Goal: Task Accomplishment & Management: Manage account settings

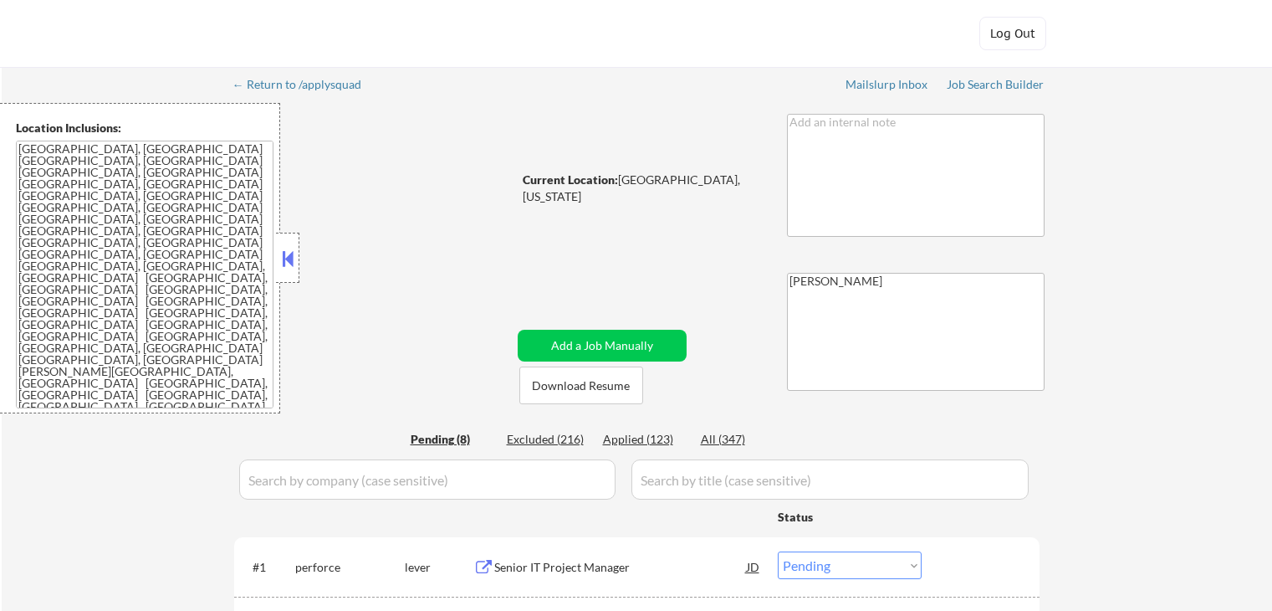
select select ""pending""
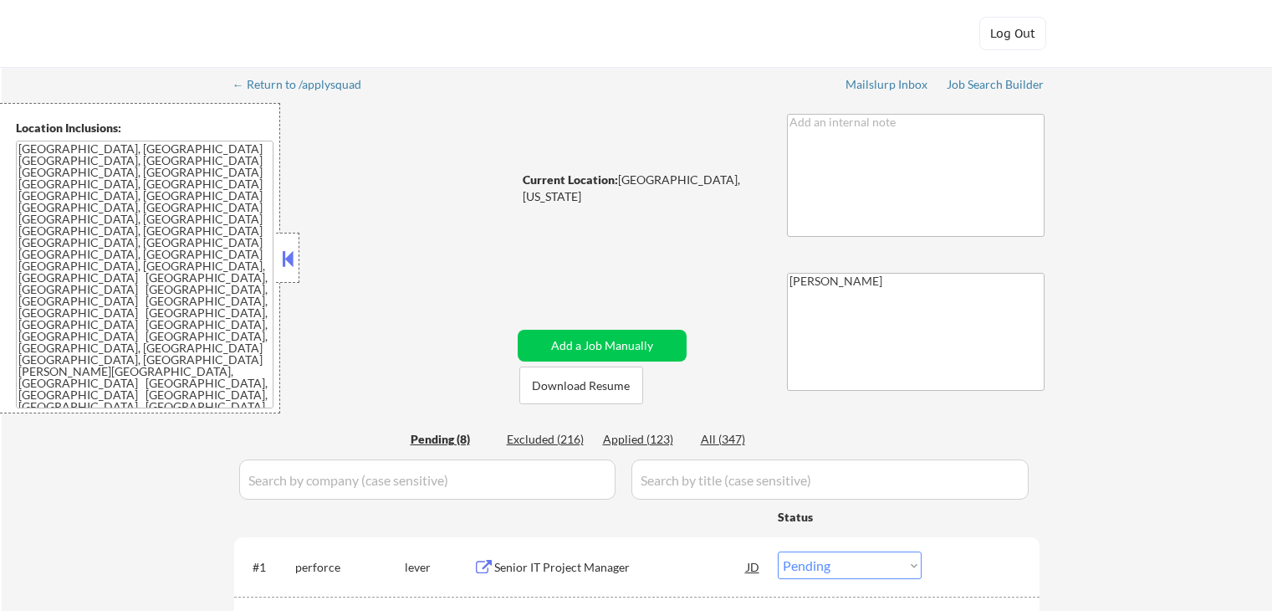
select select ""pending""
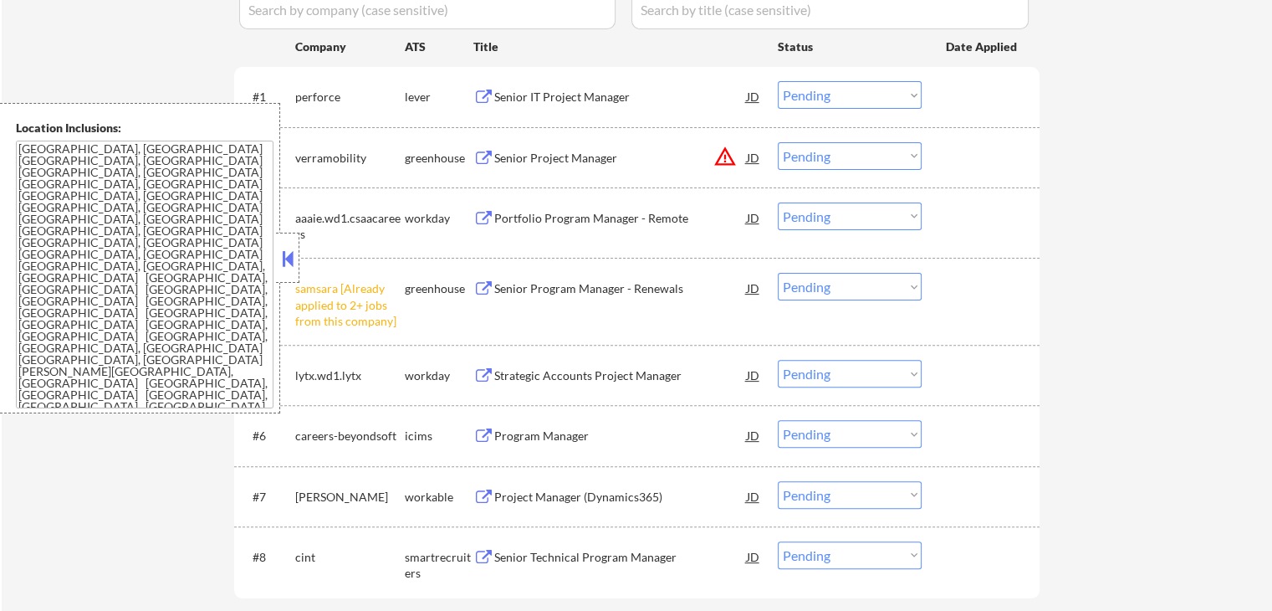
scroll to position [586, 0]
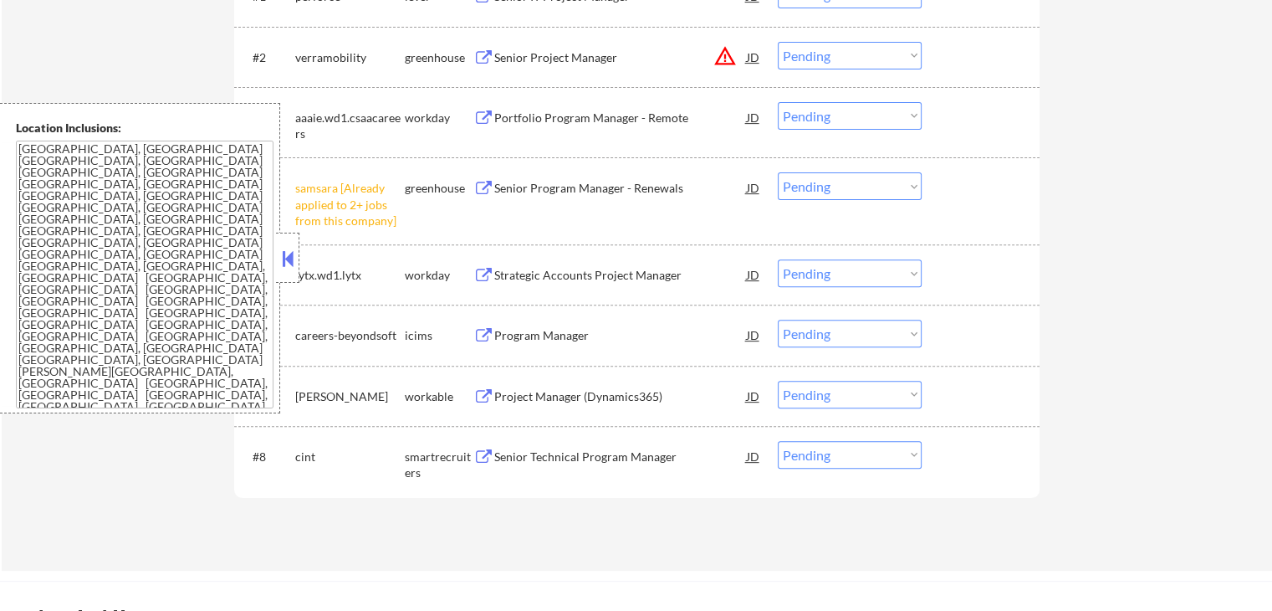
drag, startPoint x: 817, startPoint y: 180, endPoint x: 826, endPoint y: 193, distance: 15.8
click at [817, 180] on select "Choose an option... Pending Applied Excluded (Questions) Excluded (Expired) Exc…" at bounding box center [850, 186] width 144 height 28
click at [778, 172] on select "Choose an option... Pending Applied Excluded (Questions) Excluded (Expired) Exc…" at bounding box center [850, 186] width 144 height 28
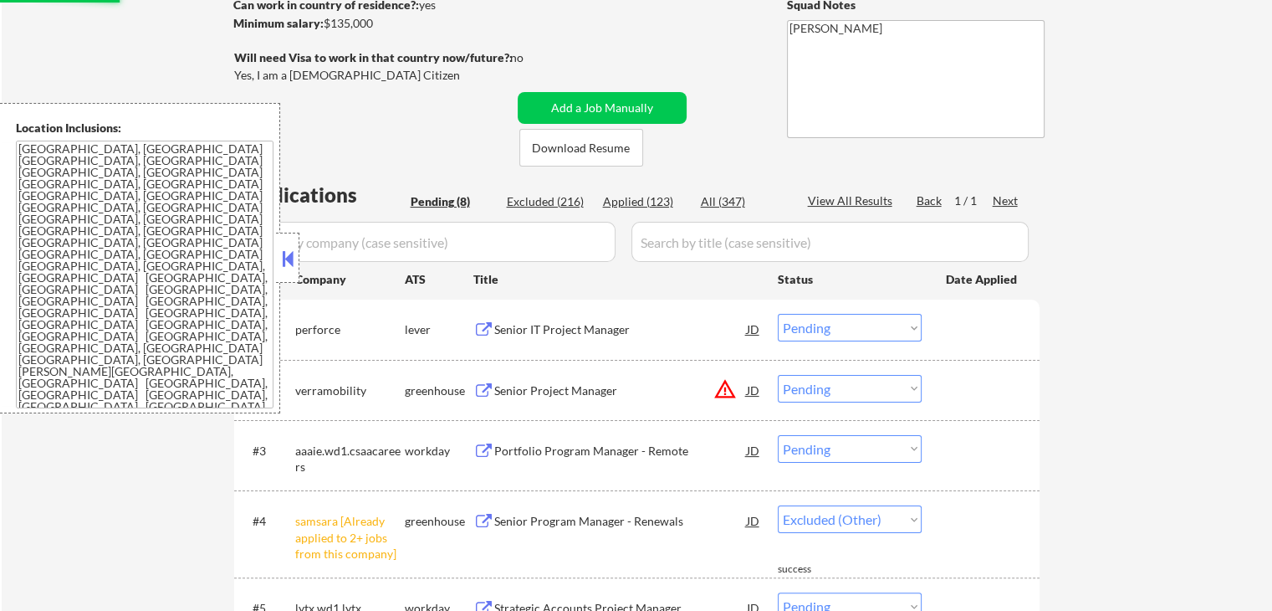
select select ""pending""
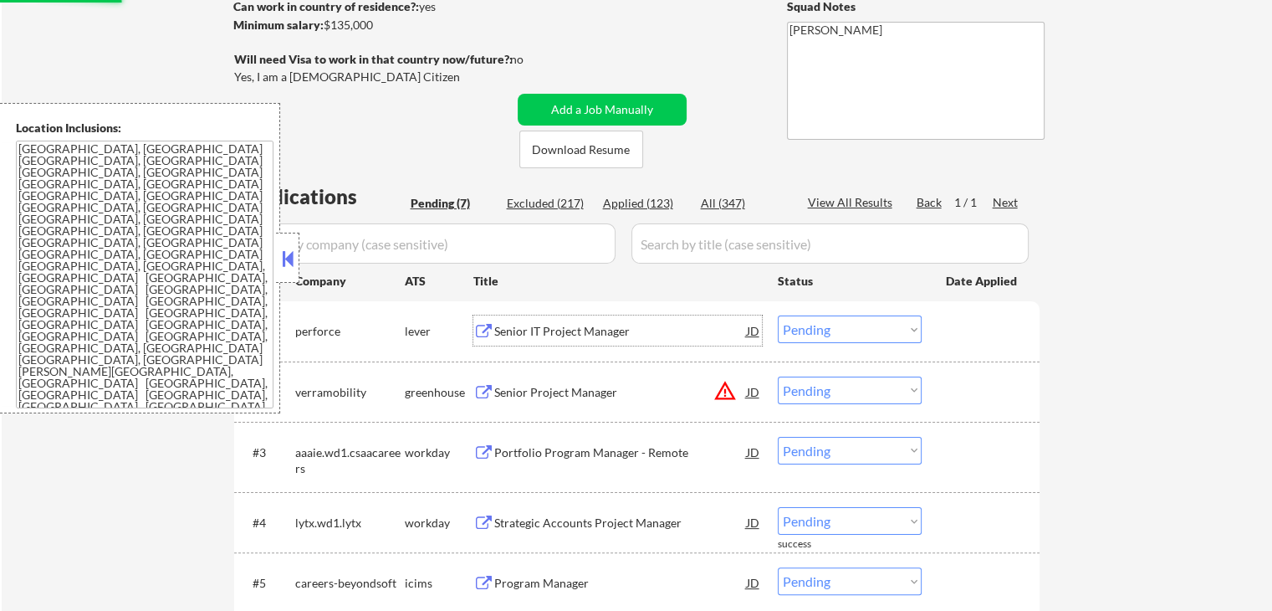
click at [515, 332] on div "Senior IT Project Manager" at bounding box center [620, 331] width 253 height 17
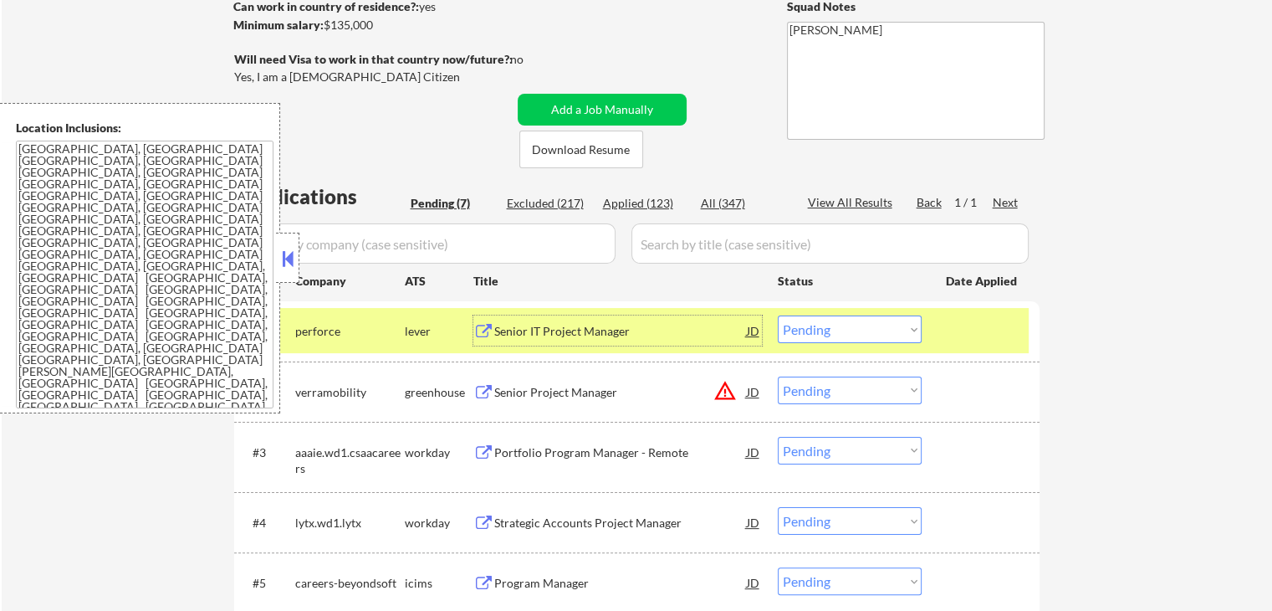
click at [565, 325] on div "Senior IT Project Manager" at bounding box center [620, 331] width 253 height 17
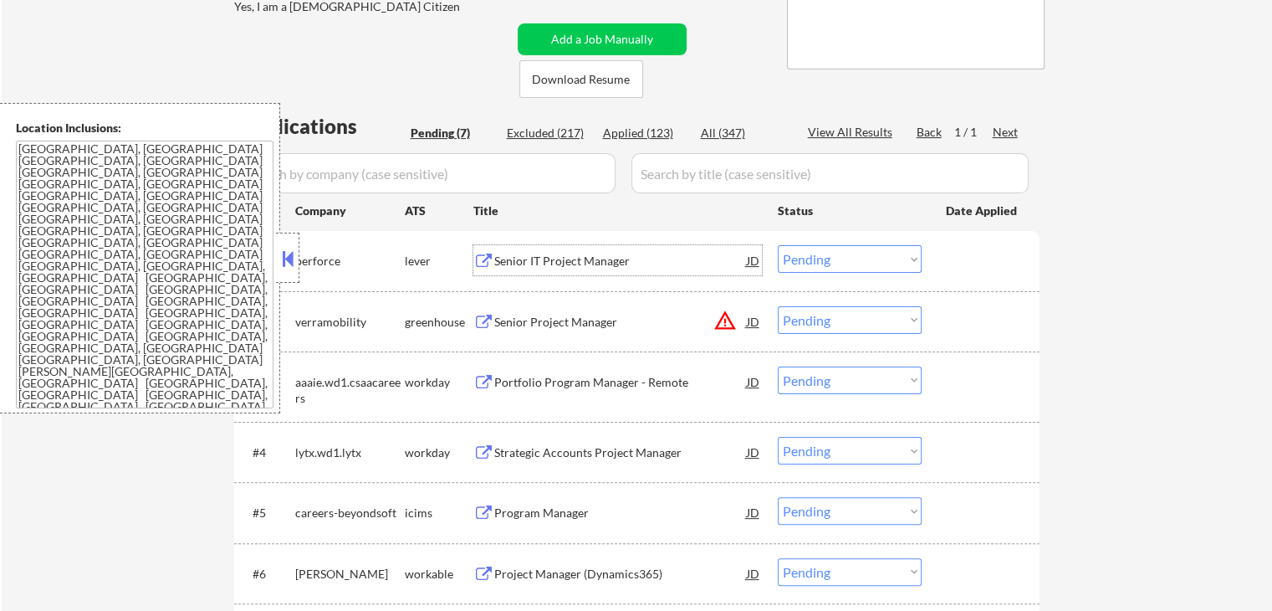
scroll to position [418, 0]
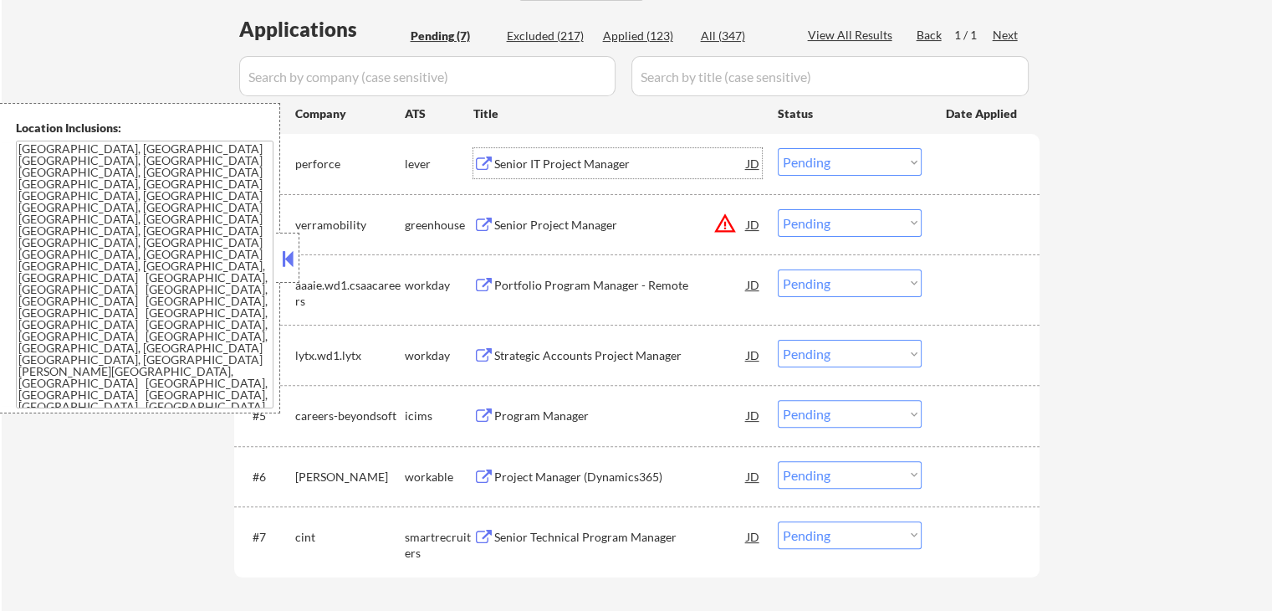
click at [572, 172] on div "Senior IT Project Manager" at bounding box center [620, 164] width 253 height 17
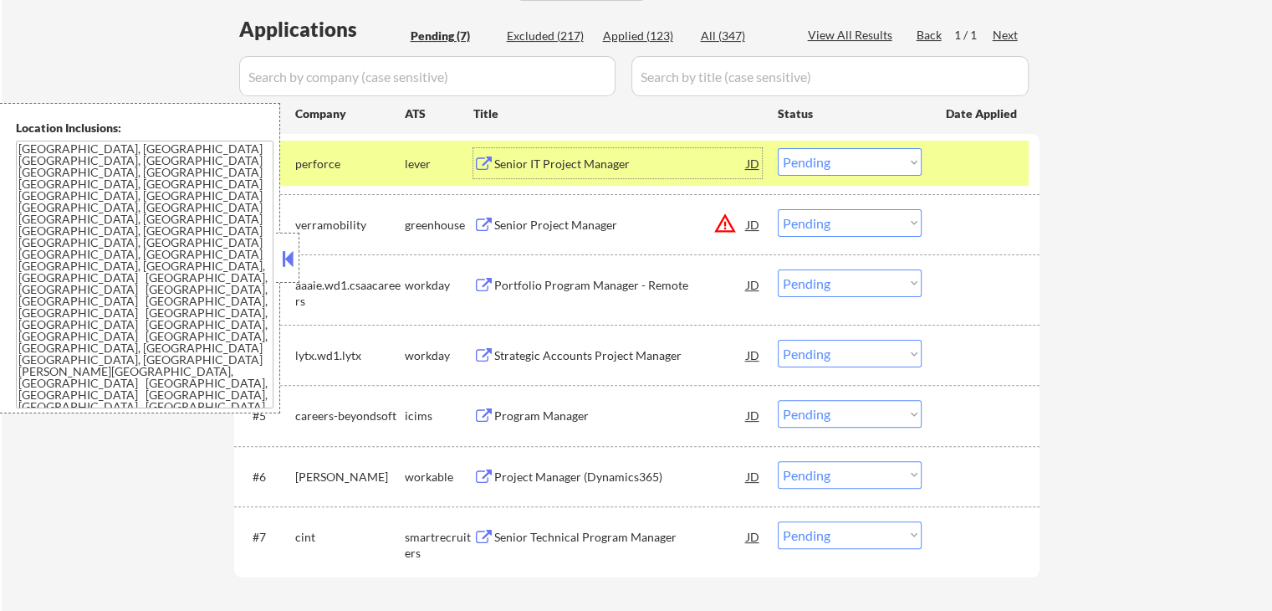
drag, startPoint x: 846, startPoint y: 156, endPoint x: 847, endPoint y: 166, distance: 10.1
click at [846, 156] on select "Choose an option... Pending Applied Excluded (Questions) Excluded (Expired) Exc…" at bounding box center [850, 162] width 144 height 28
click at [778, 148] on select "Choose an option... Pending Applied Excluded (Questions) Excluded (Expired) Exc…" at bounding box center [850, 162] width 144 height 28
click at [497, 229] on div "Senior Project Manager" at bounding box center [620, 225] width 253 height 17
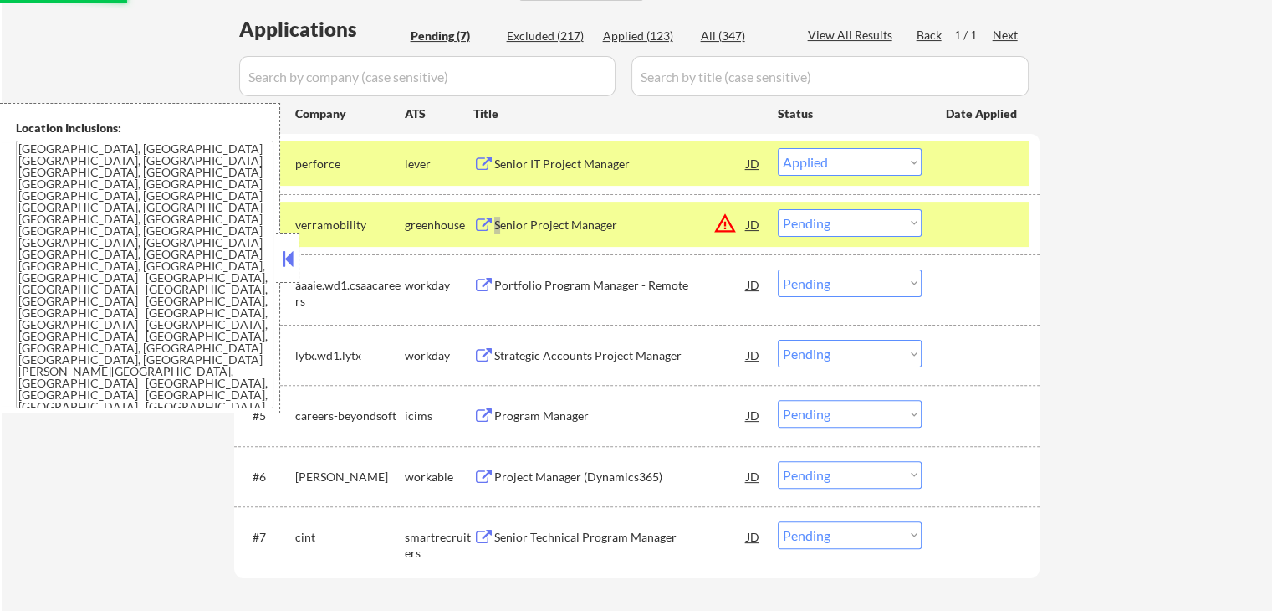
select select ""pending""
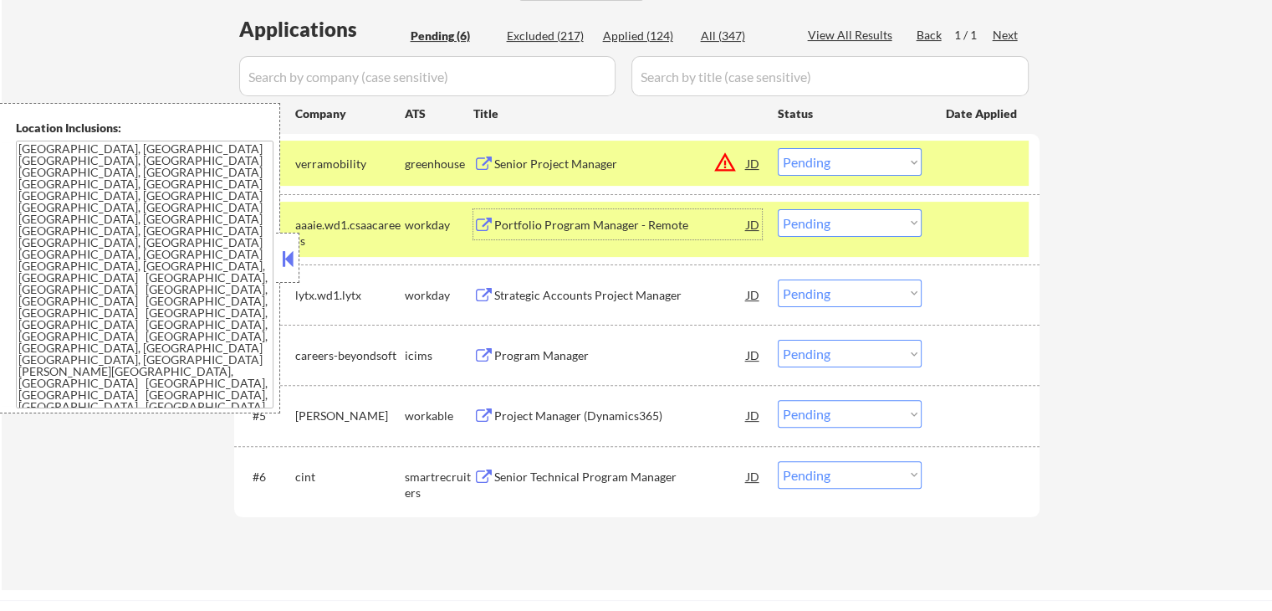
click at [525, 412] on div "Project Manager (Dynamics365)" at bounding box center [620, 415] width 253 height 17
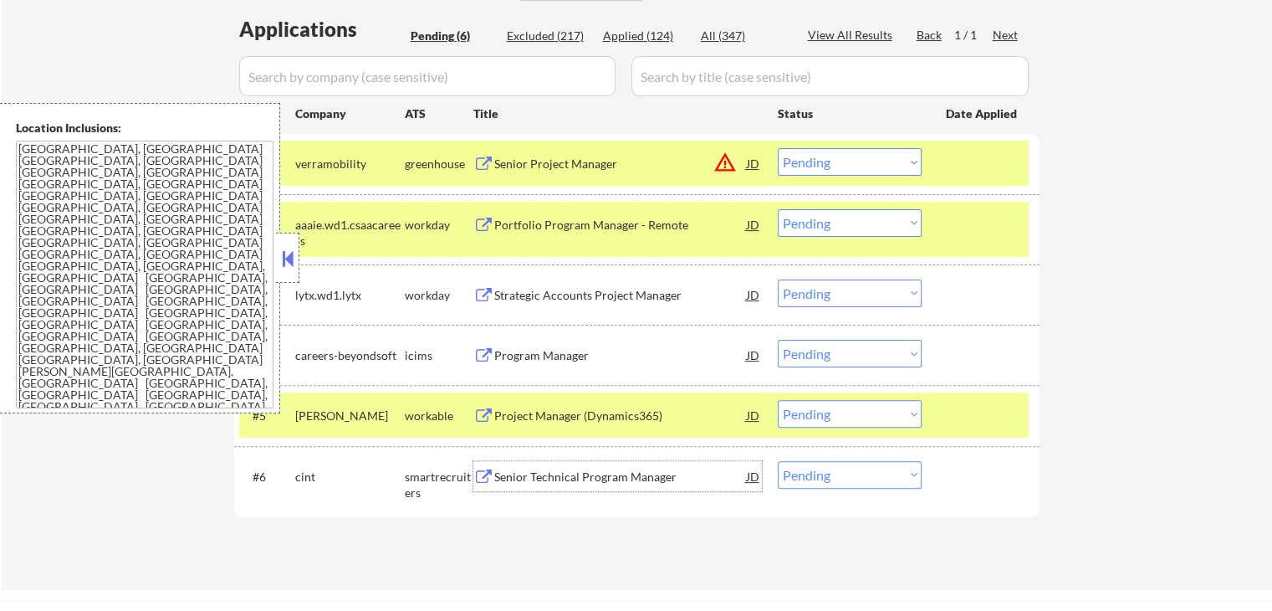
click at [511, 474] on div "Senior Technical Program Manager" at bounding box center [620, 476] width 253 height 17
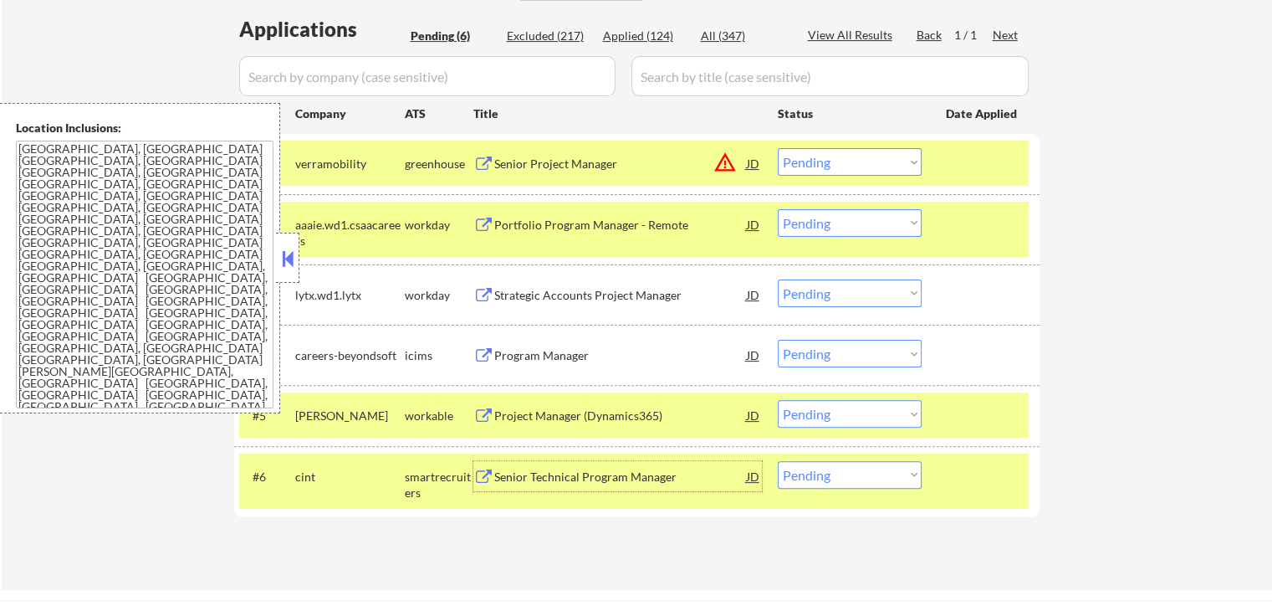
scroll to position [586, 0]
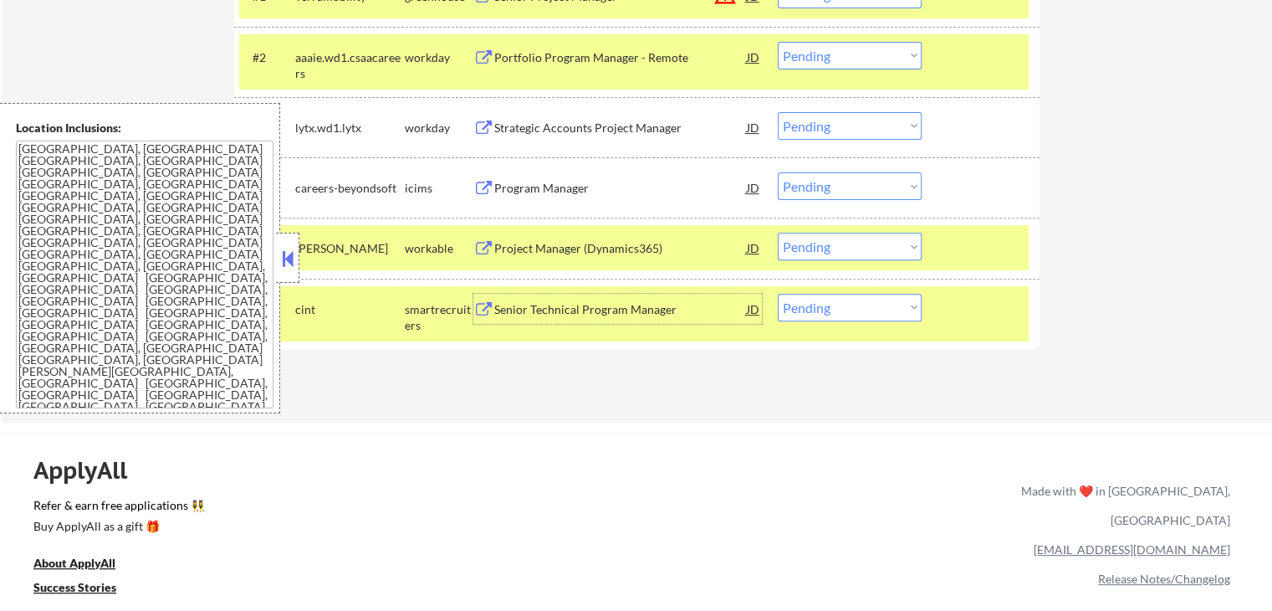
click at [856, 312] on select "Choose an option... Pending Applied Excluded (Questions) Excluded (Expired) Exc…" at bounding box center [850, 308] width 144 height 28
select select ""excluded__location_""
click at [778, 294] on select "Choose an option... Pending Applied Excluded (Questions) Excluded (Expired) Exc…" at bounding box center [850, 308] width 144 height 28
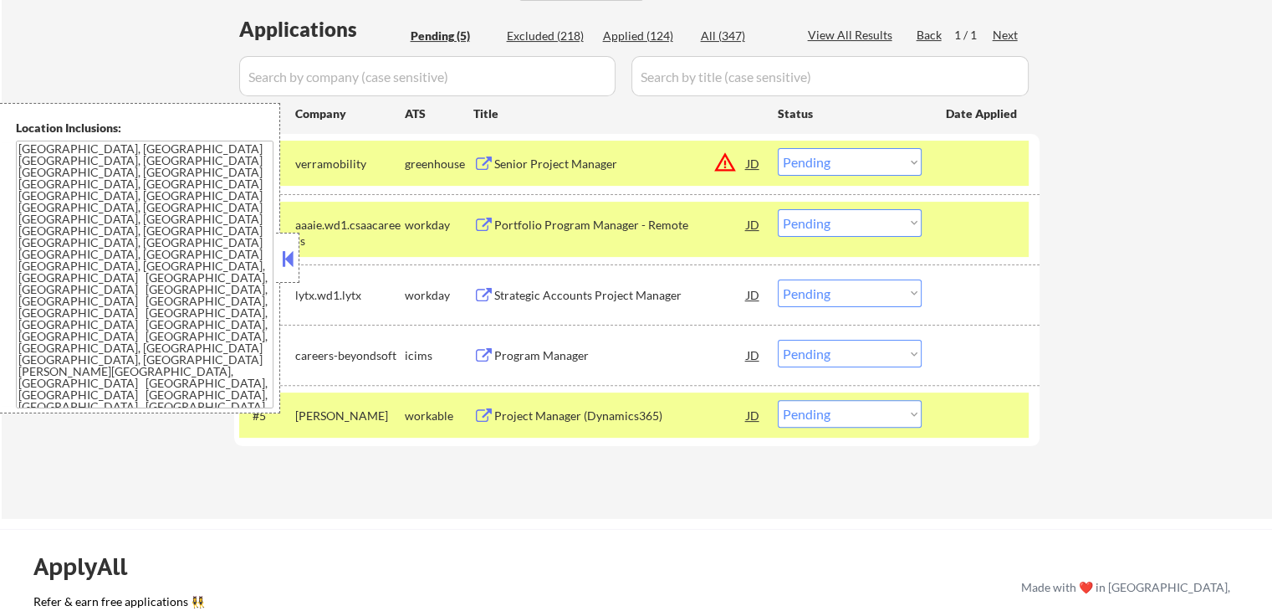
scroll to position [502, 0]
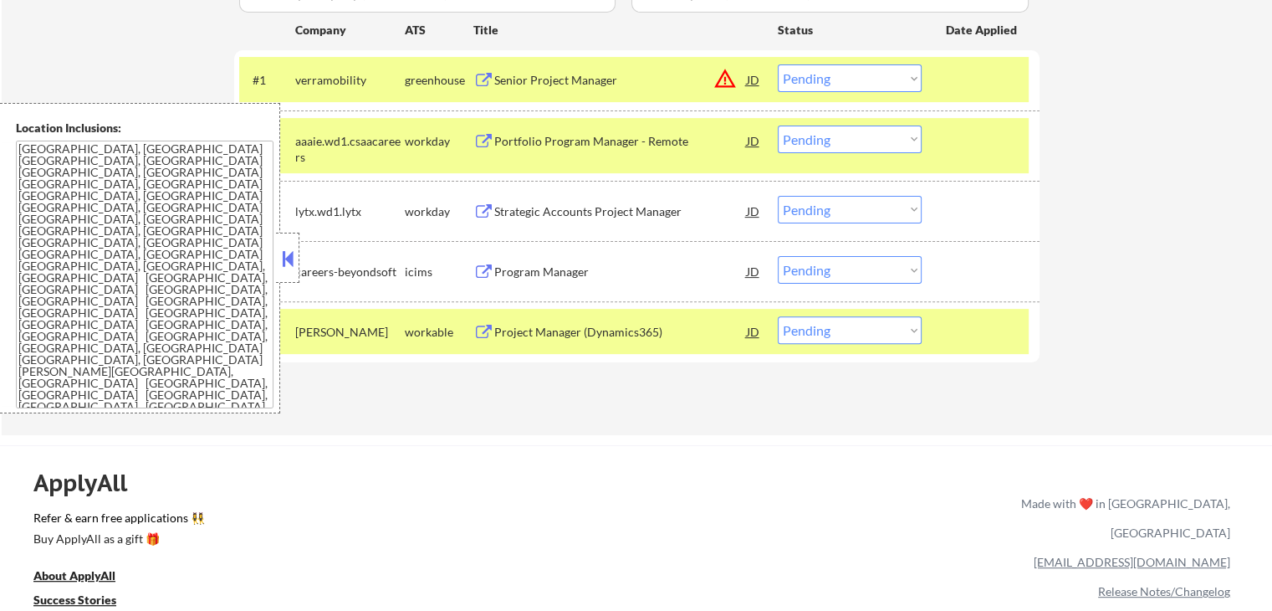
click at [837, 333] on select "Choose an option... Pending Applied Excluded (Questions) Excluded (Expired) Exc…" at bounding box center [850, 330] width 144 height 28
select select ""applied""
click at [778, 316] on select "Choose an option... Pending Applied Excluded (Questions) Excluded (Expired) Exc…" at bounding box center [850, 330] width 144 height 28
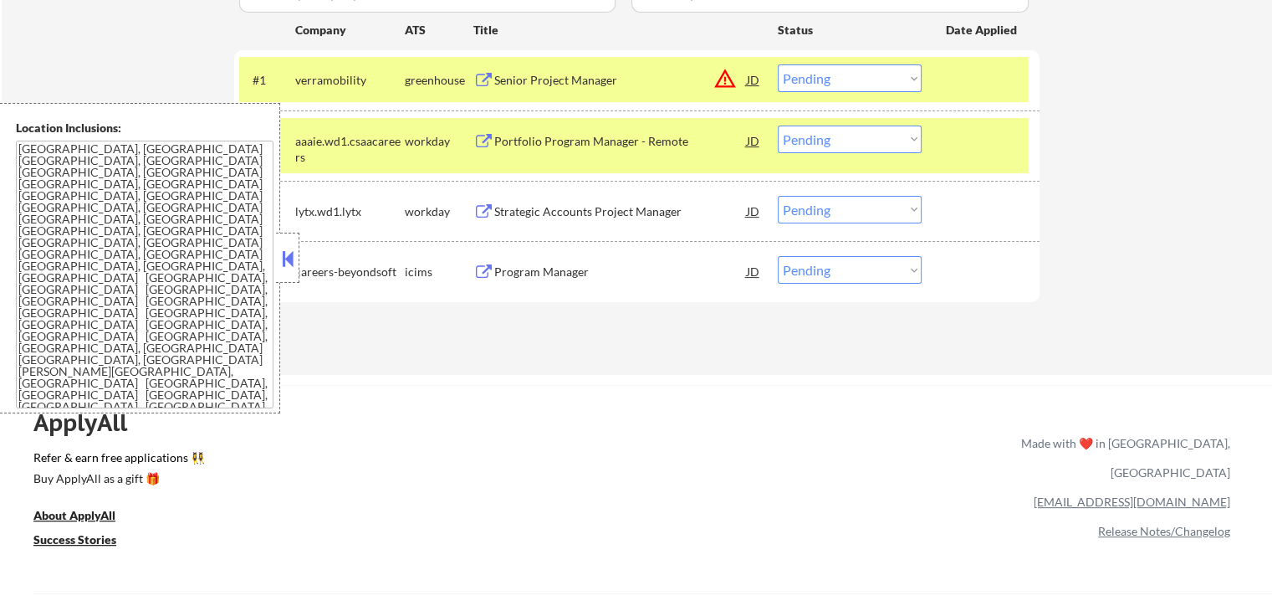
click at [524, 211] on div "Strategic Accounts Project Manager" at bounding box center [620, 211] width 253 height 17
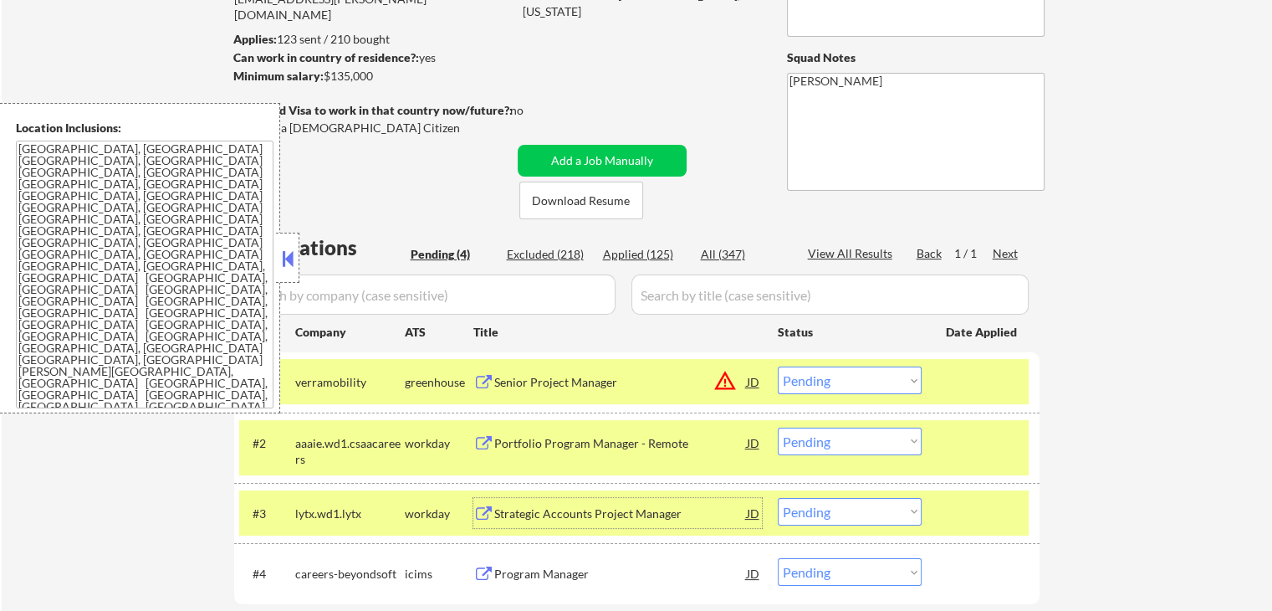
scroll to position [167, 0]
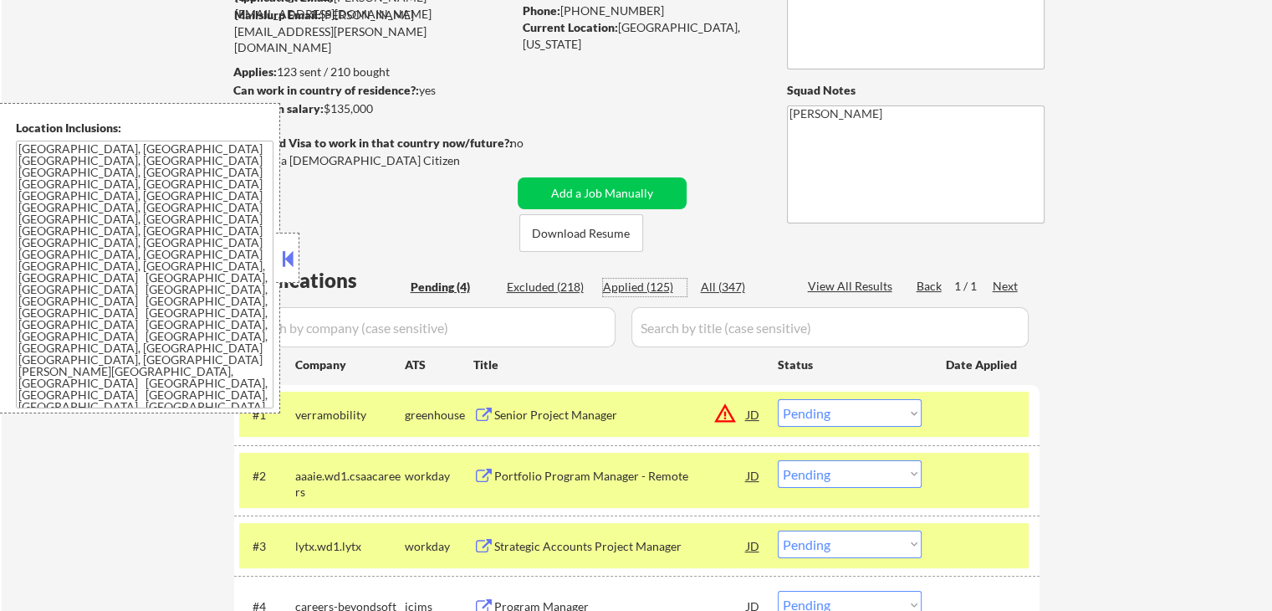
click at [642, 285] on div "Applied (125)" at bounding box center [645, 287] width 84 height 17
select select ""applied""
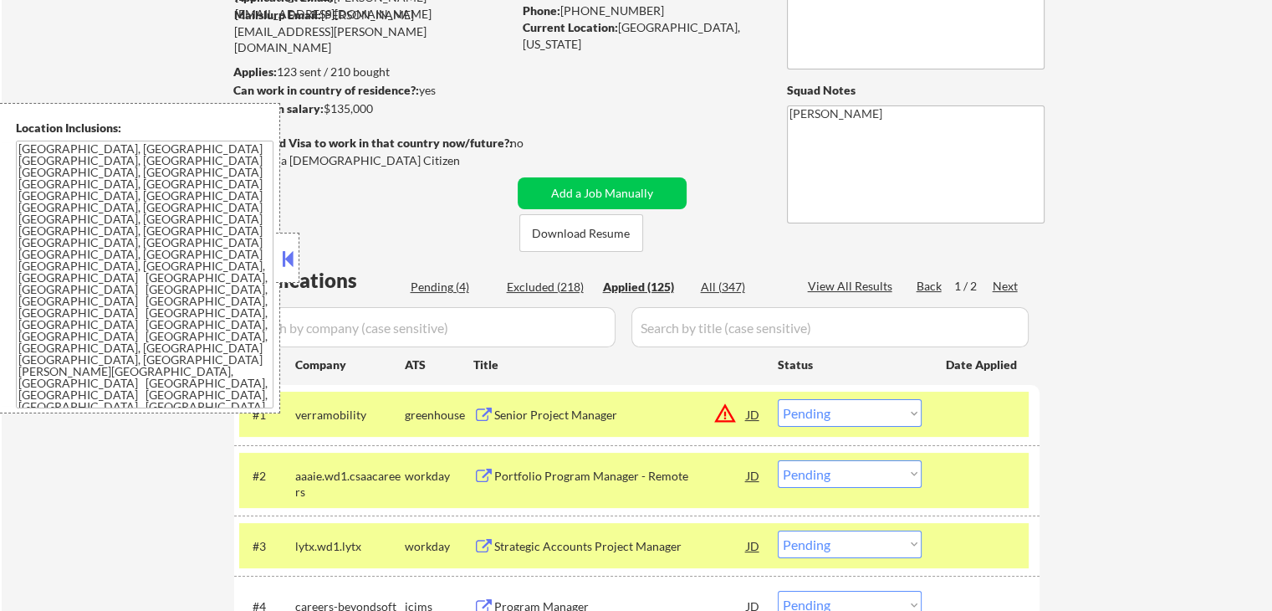
select select ""applied""
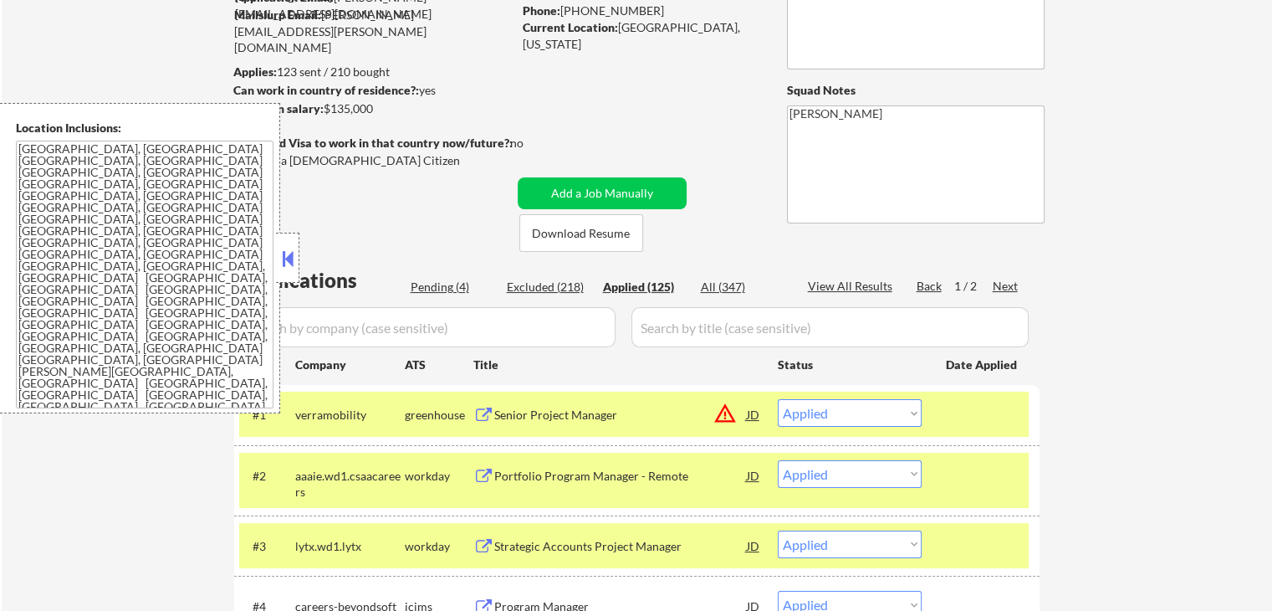
select select ""applied""
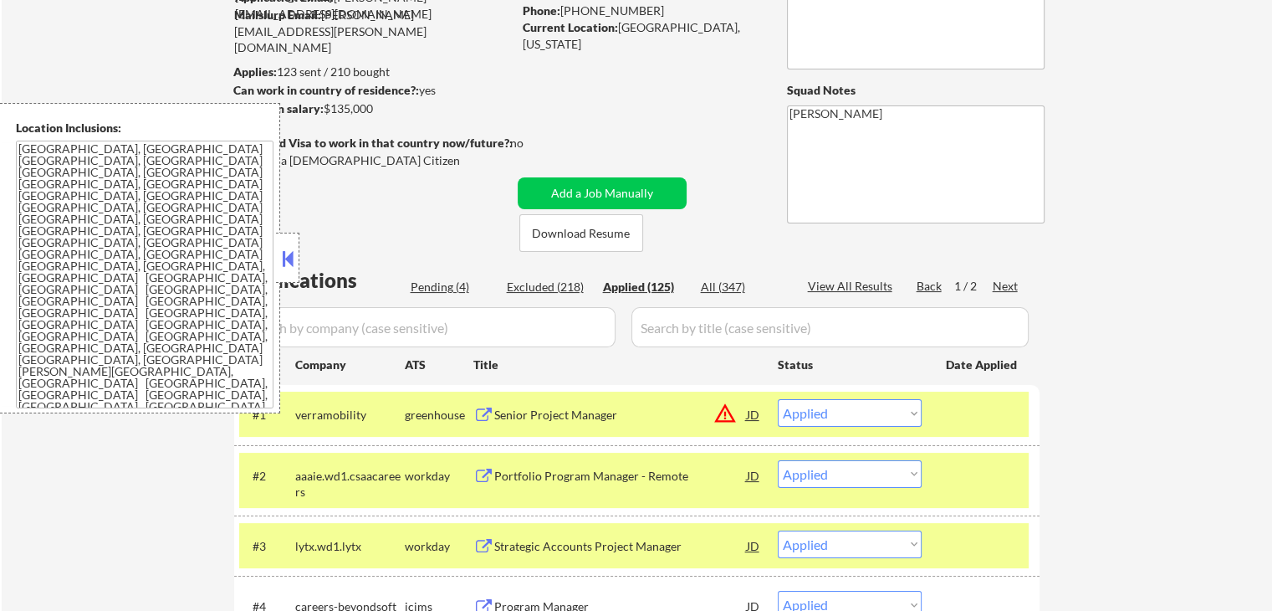
select select ""applied""
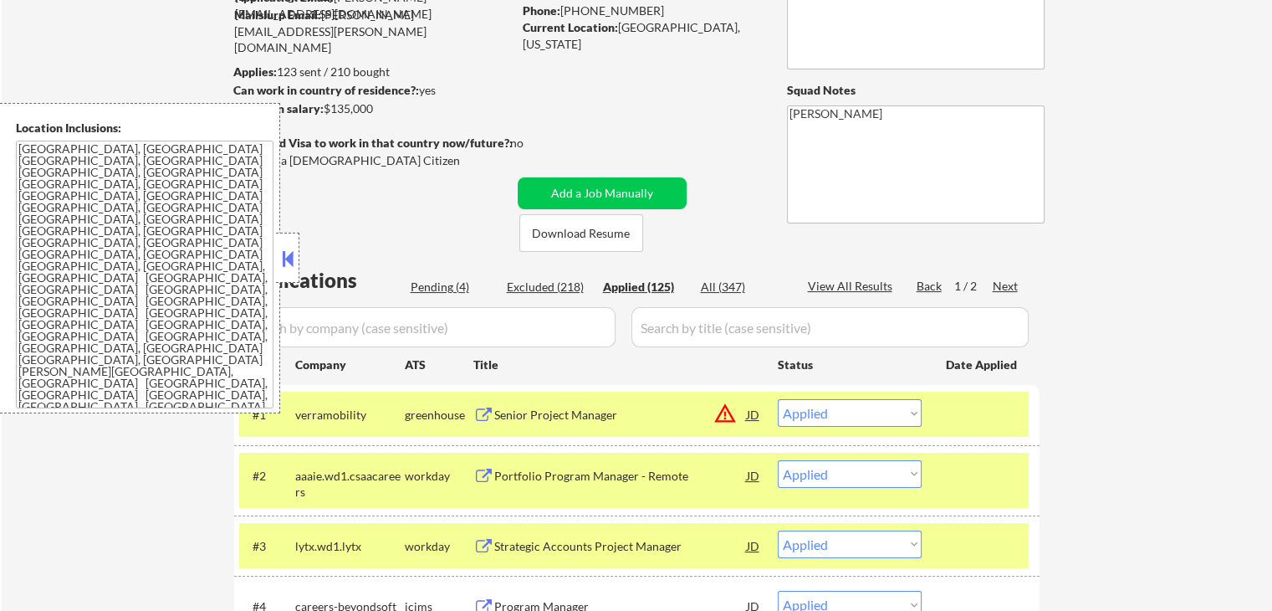
select select ""applied""
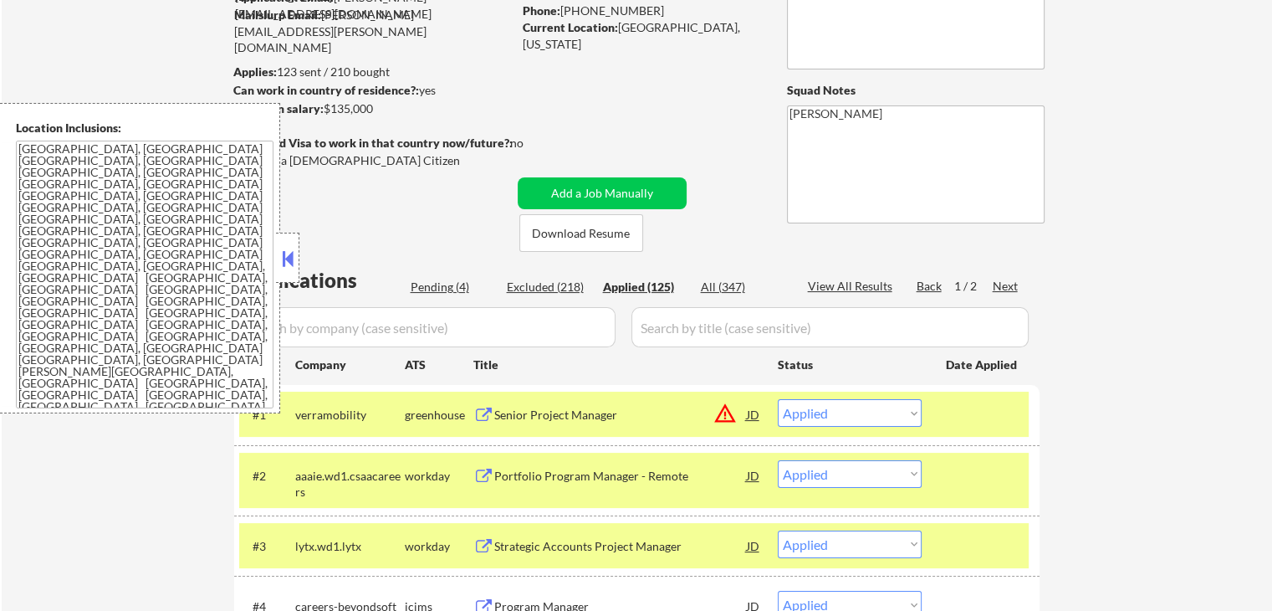
select select ""applied""
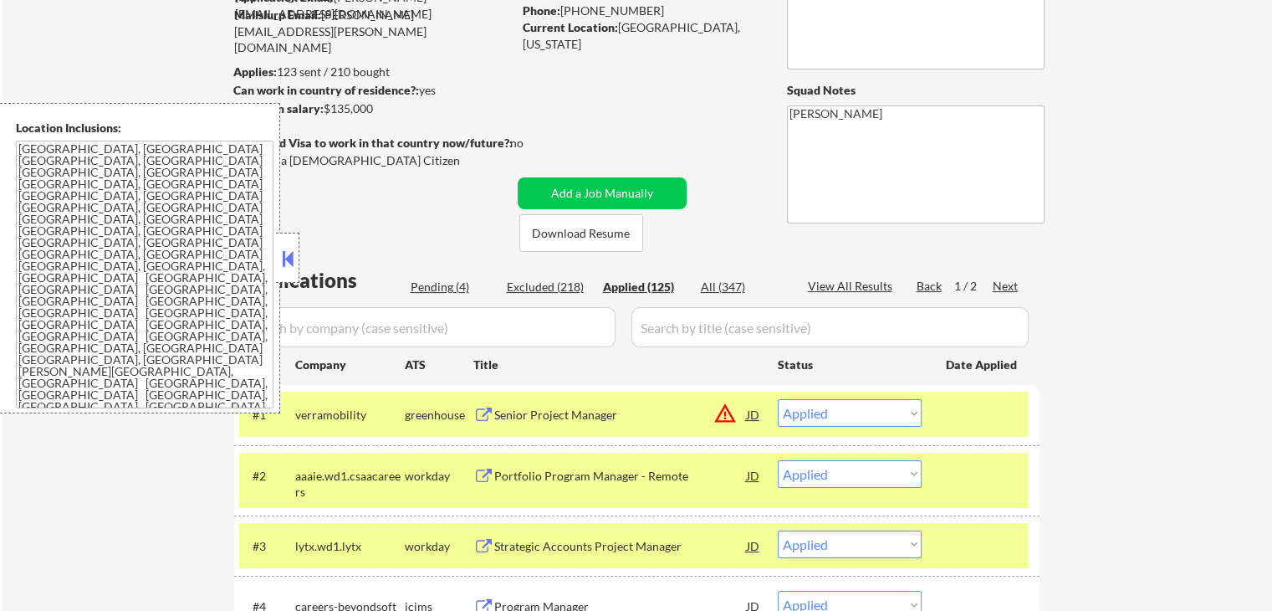
select select ""applied""
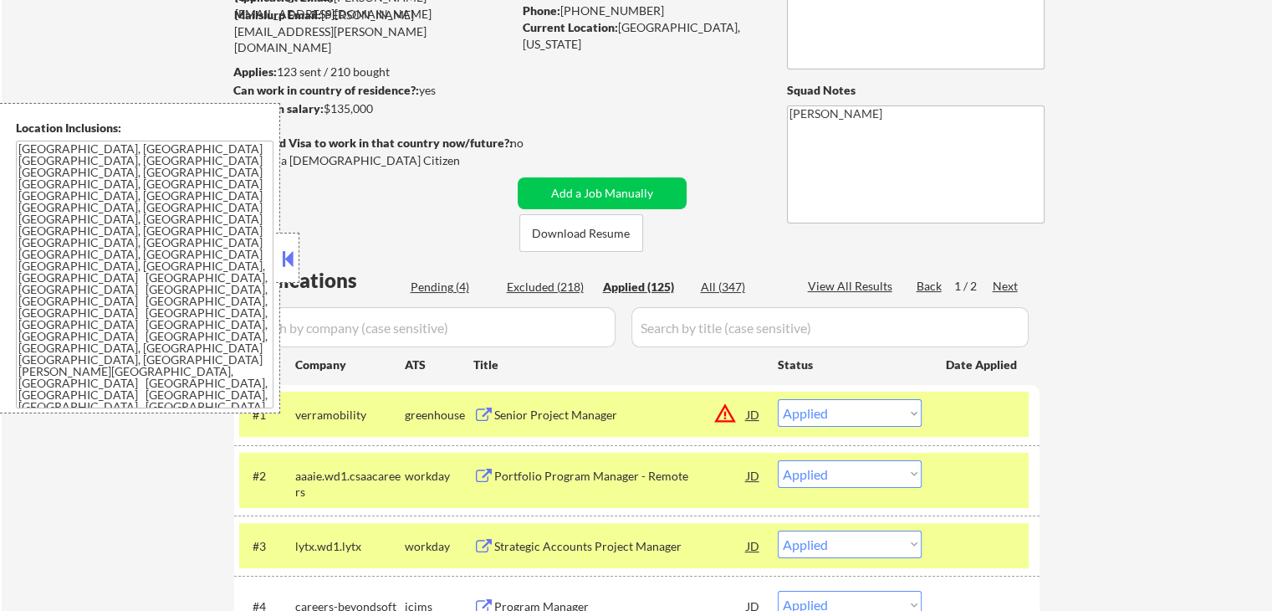
select select ""applied""
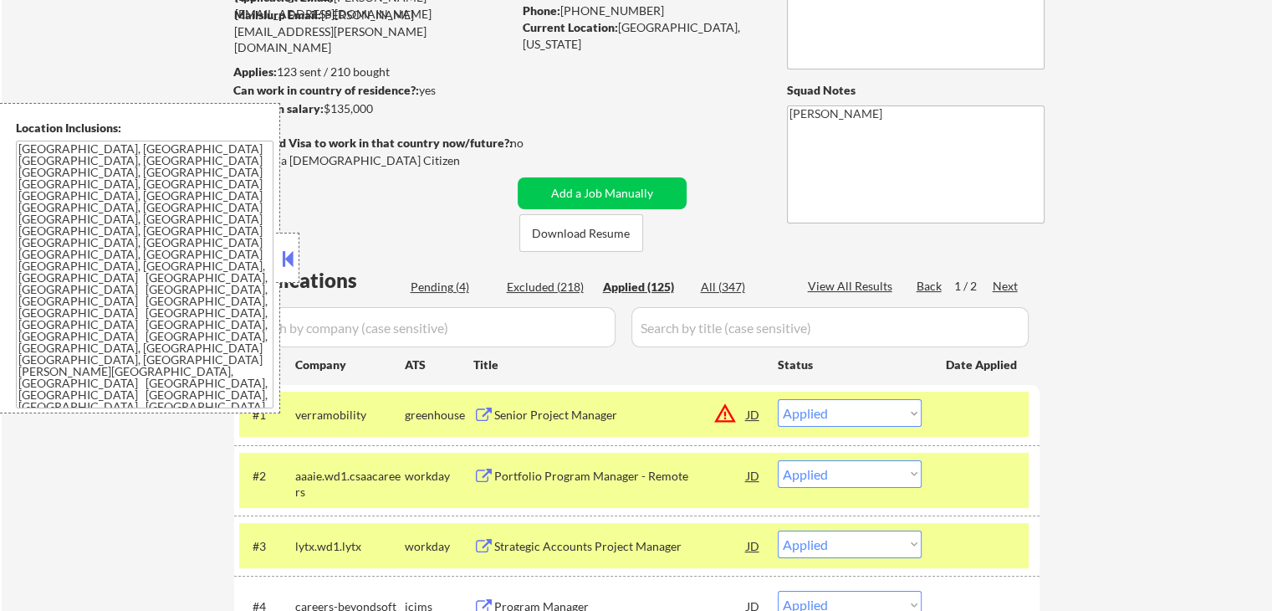
select select ""applied""
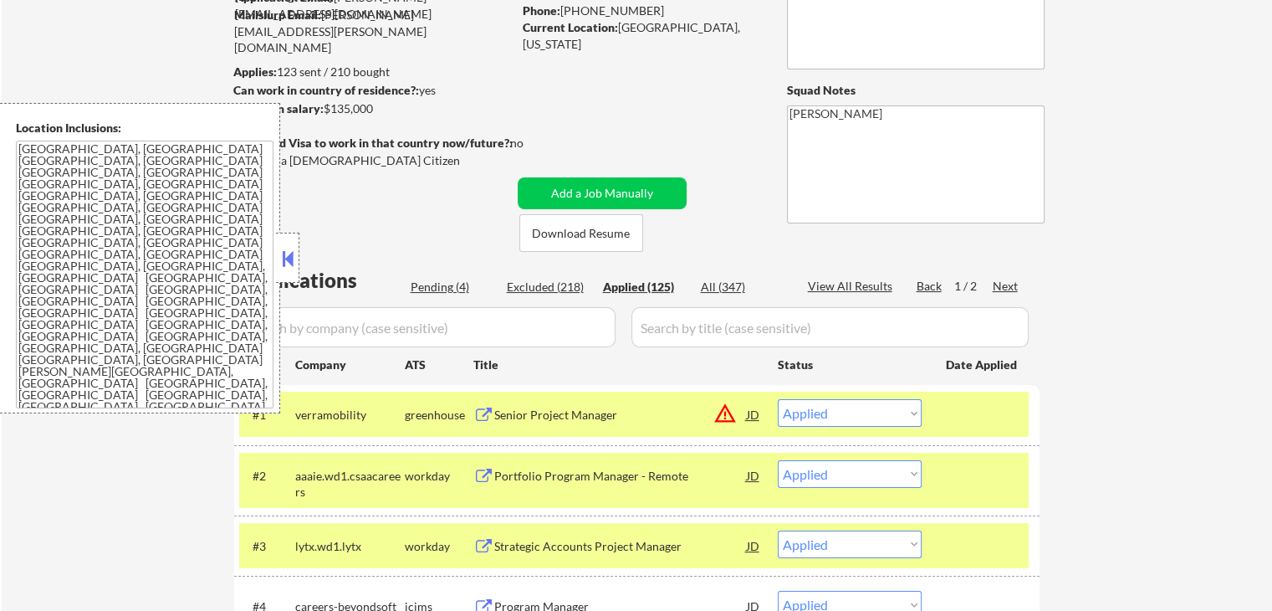
select select ""applied""
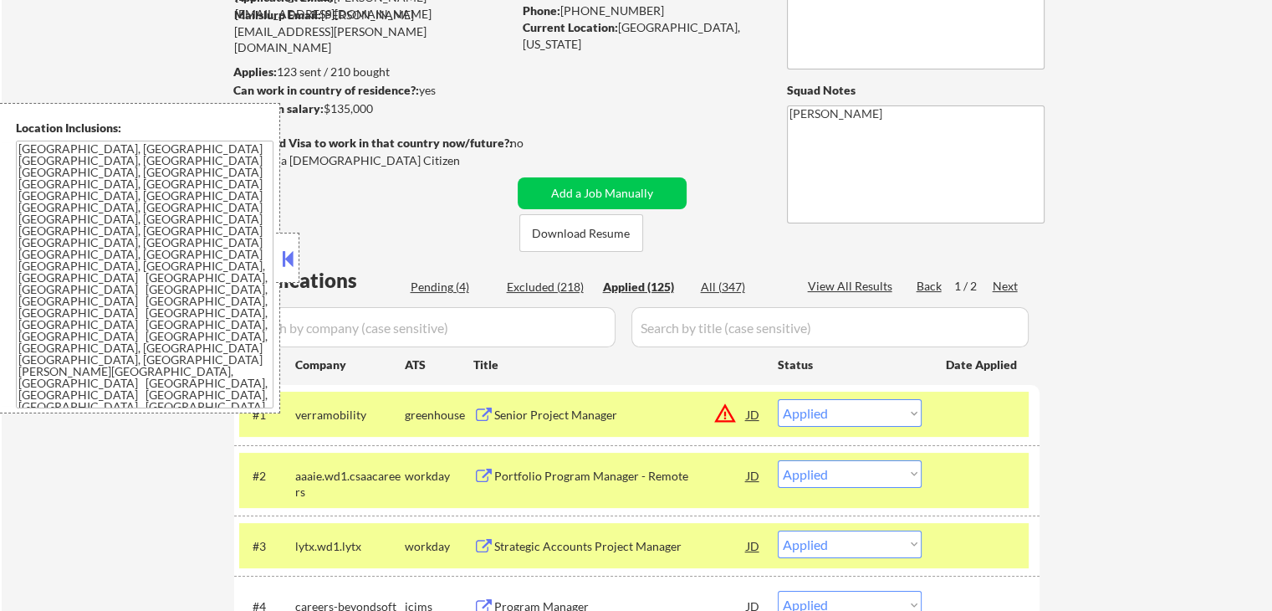
select select ""applied""
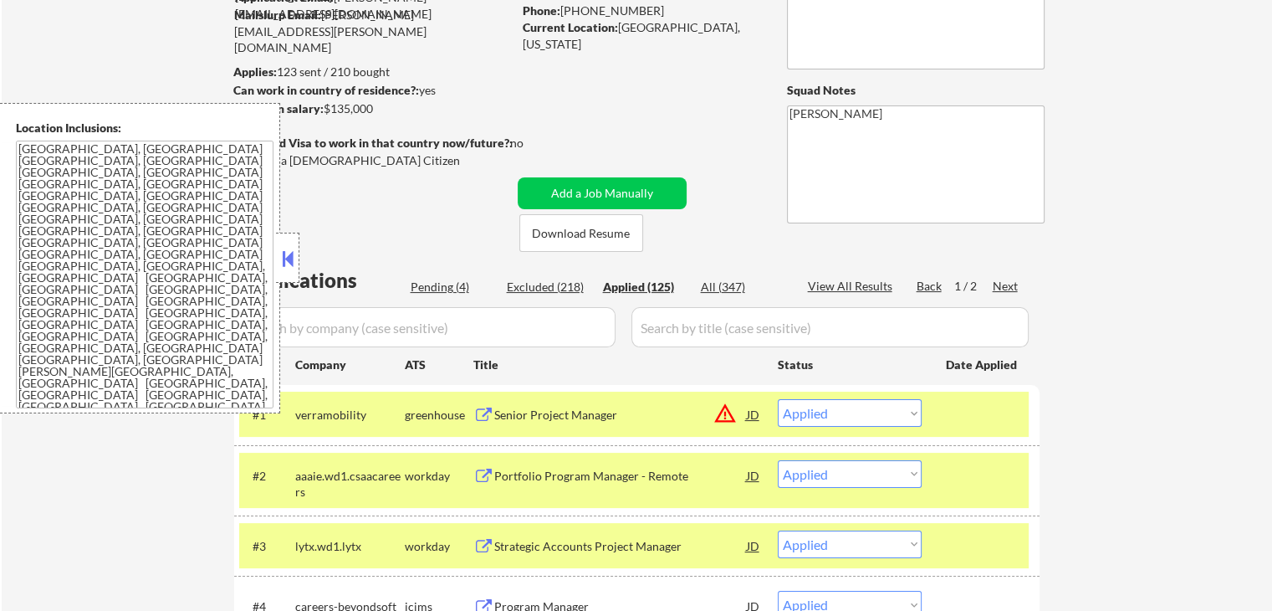
select select ""applied""
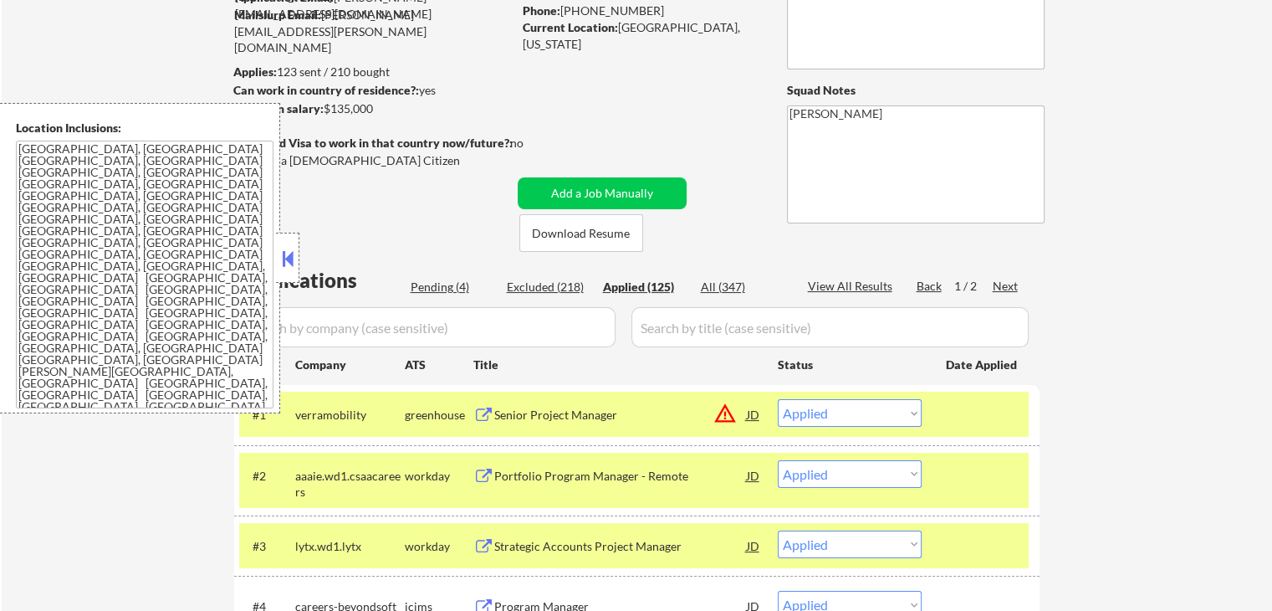
select select ""applied""
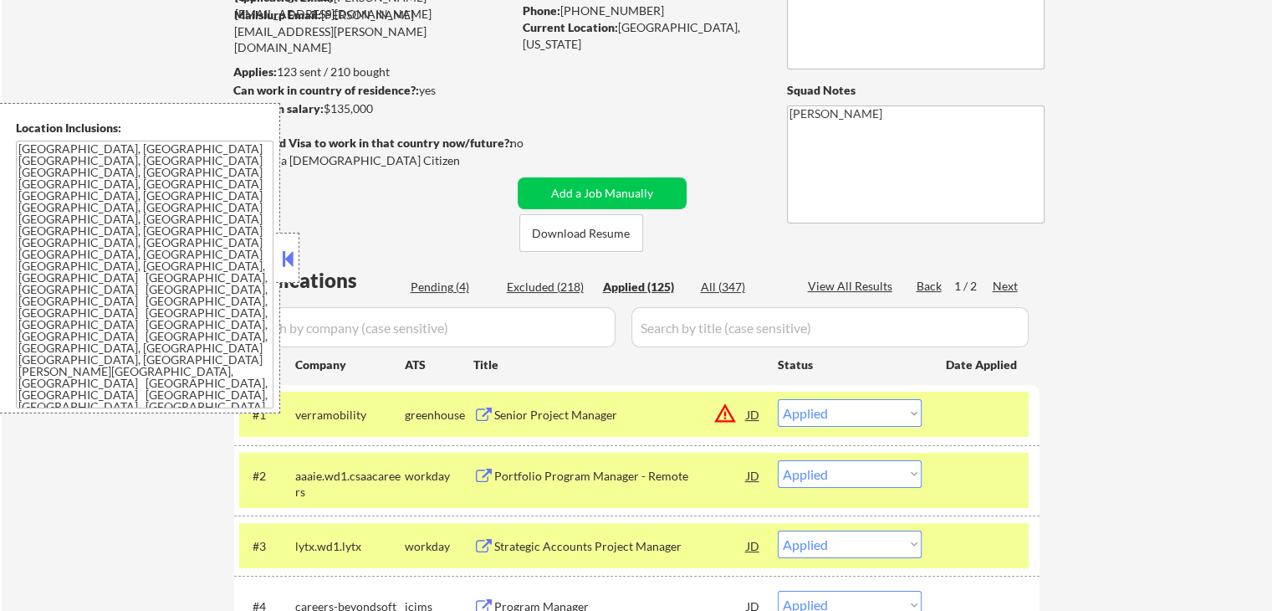
select select ""applied""
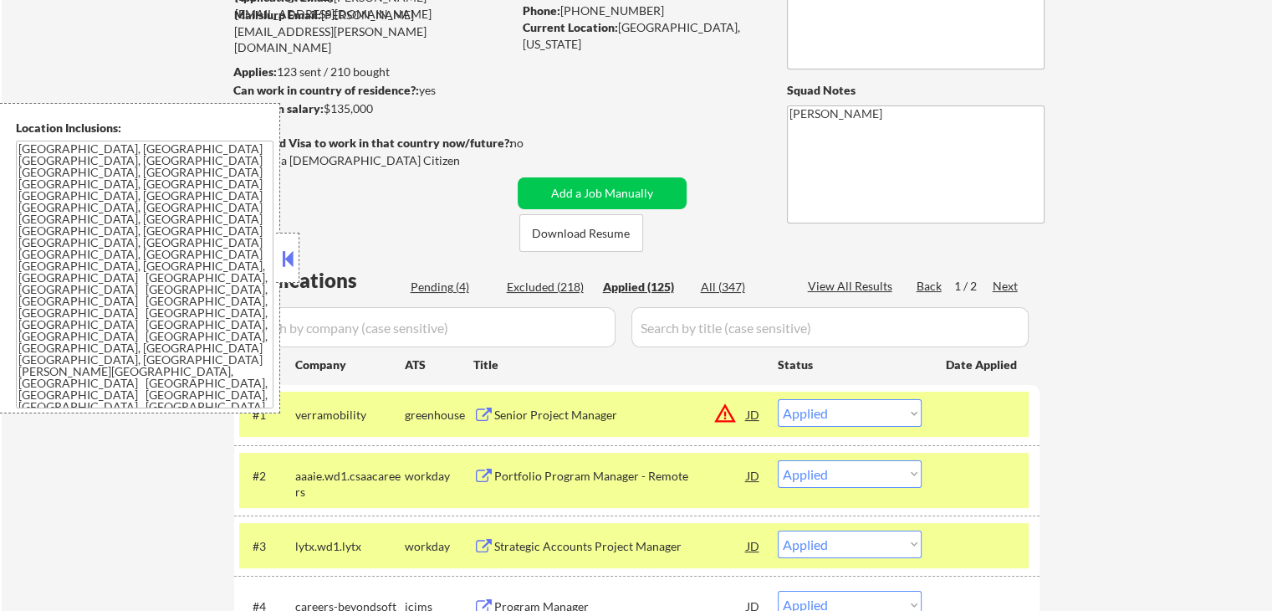
select select ""applied""
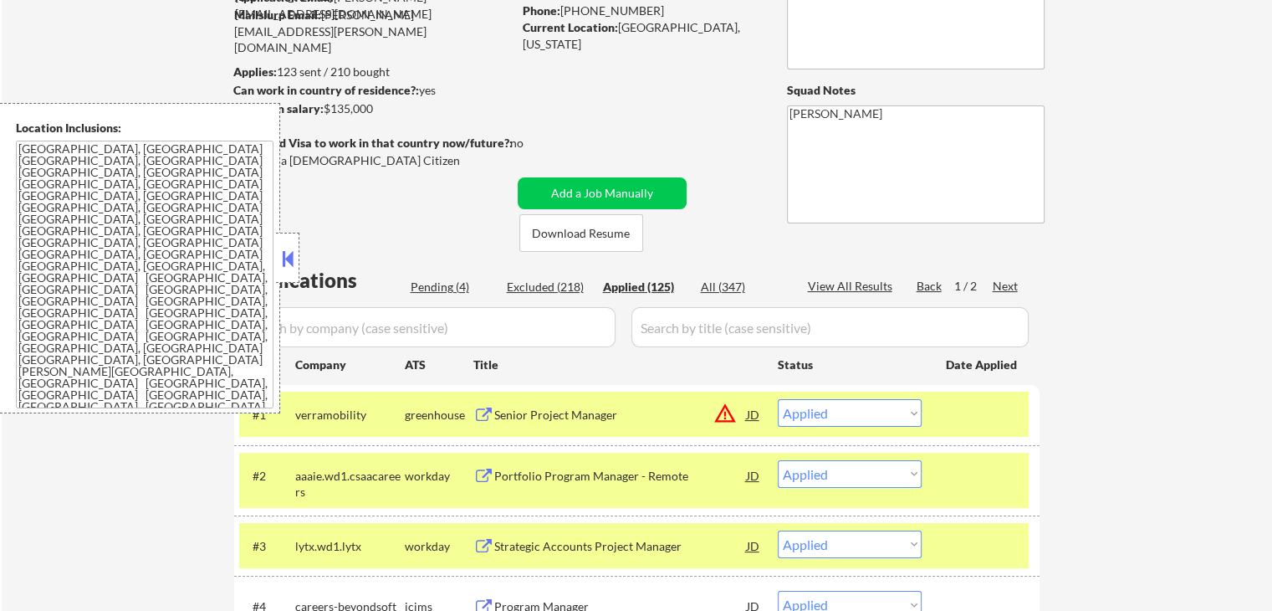
select select ""applied""
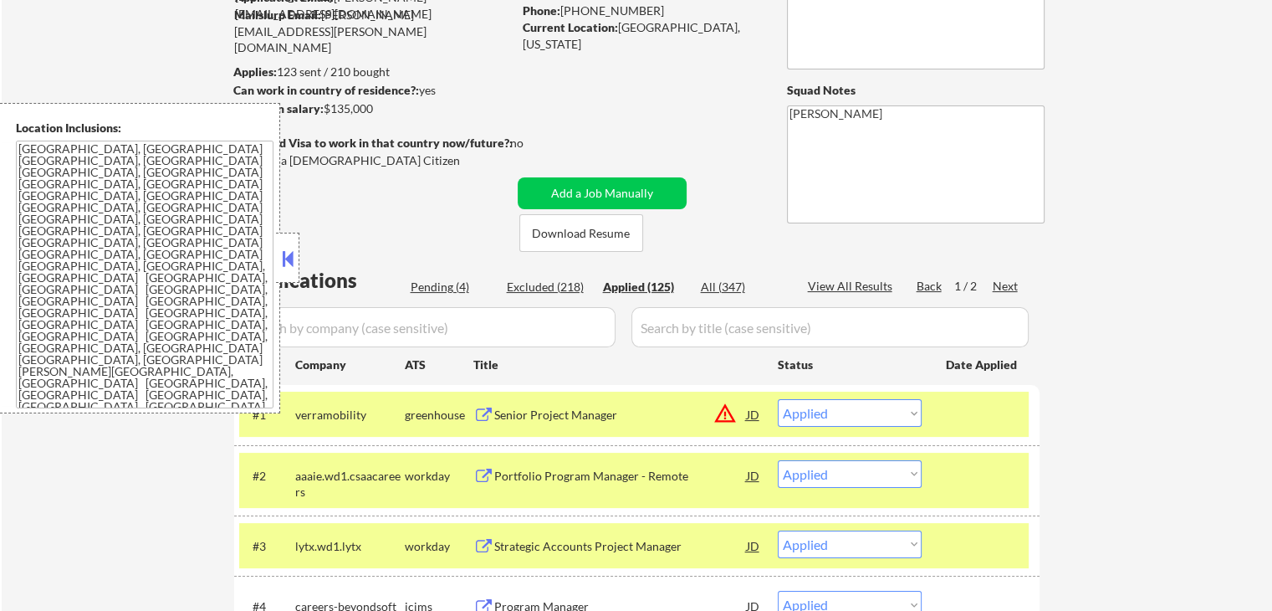
select select ""applied""
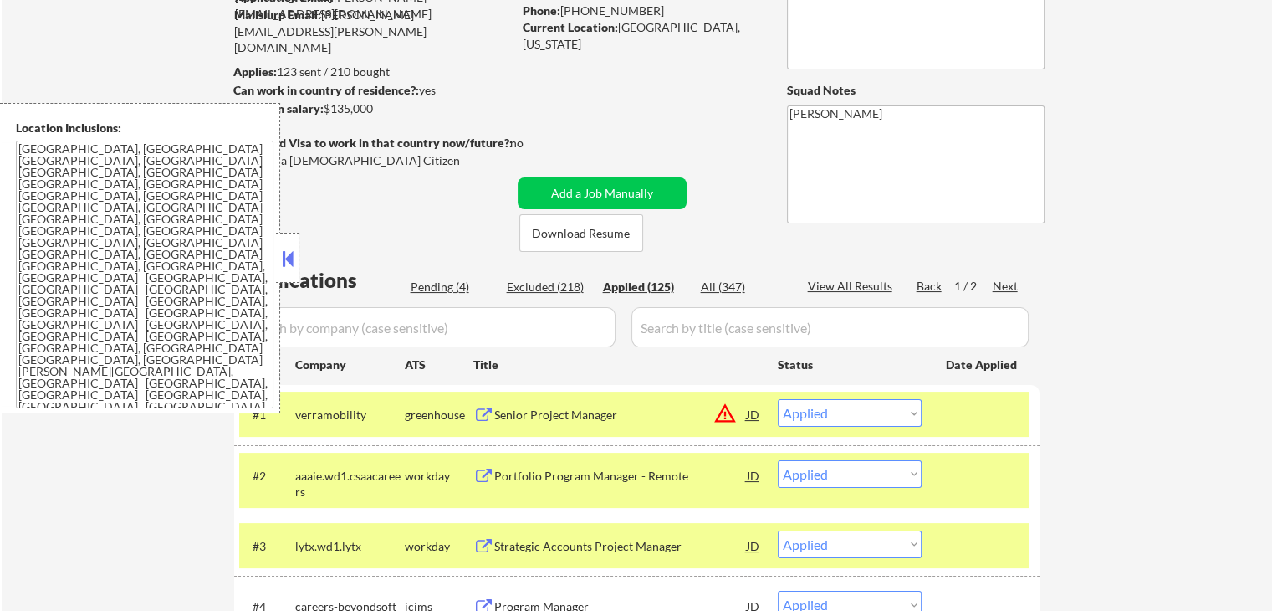
select select ""applied""
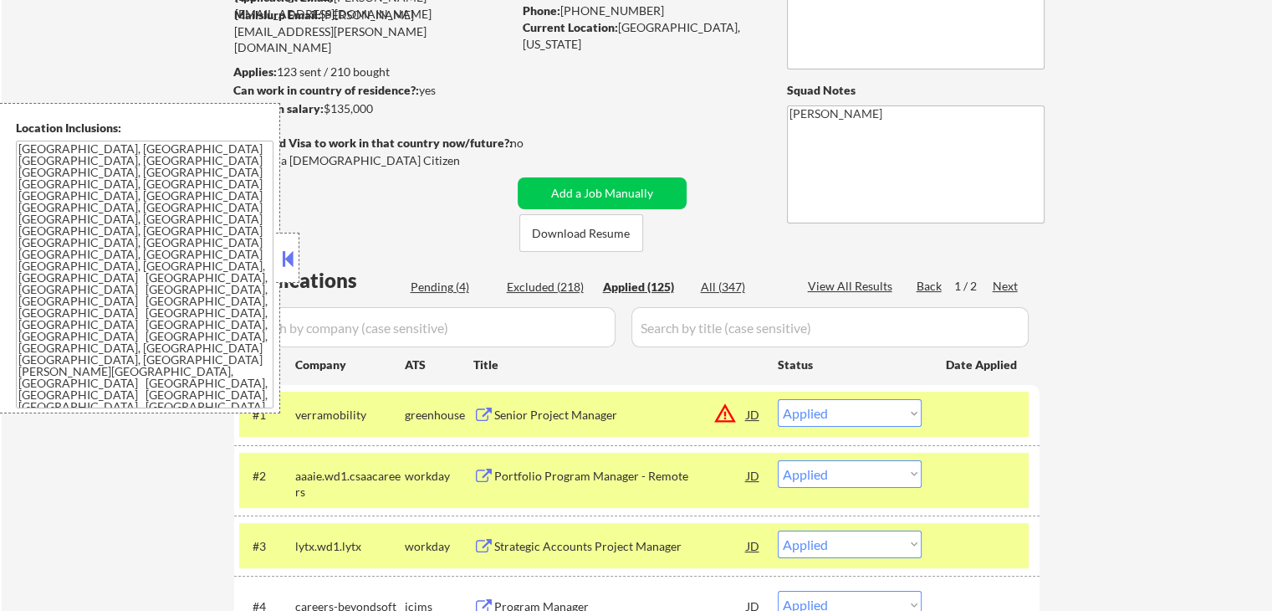
select select ""applied""
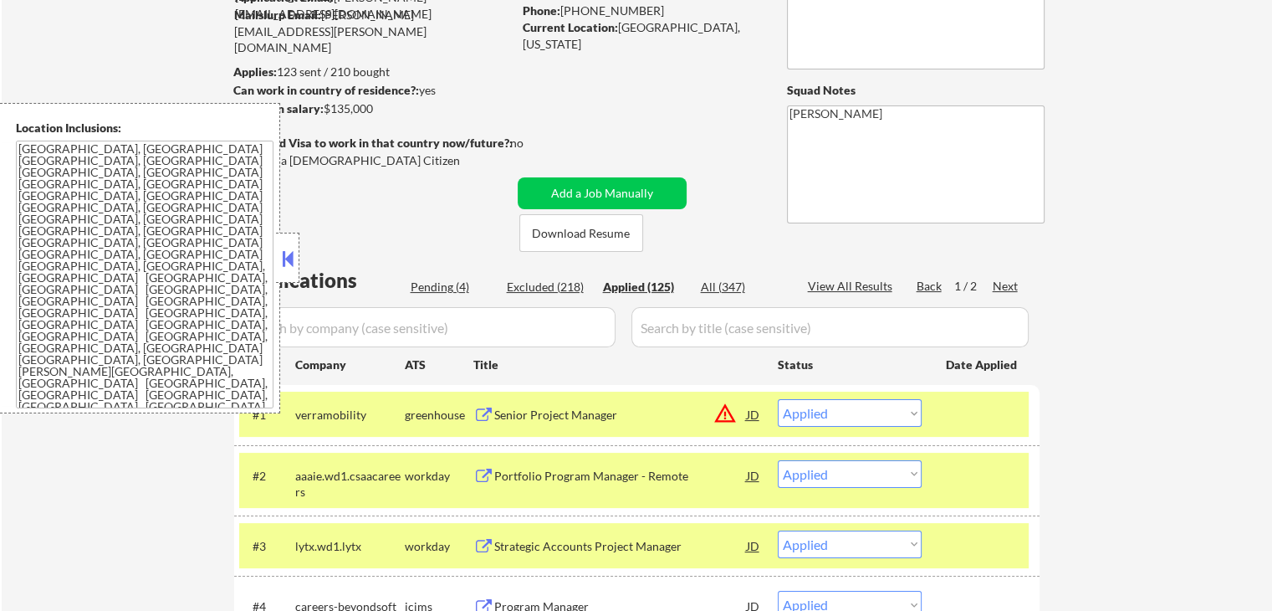
select select ""applied""
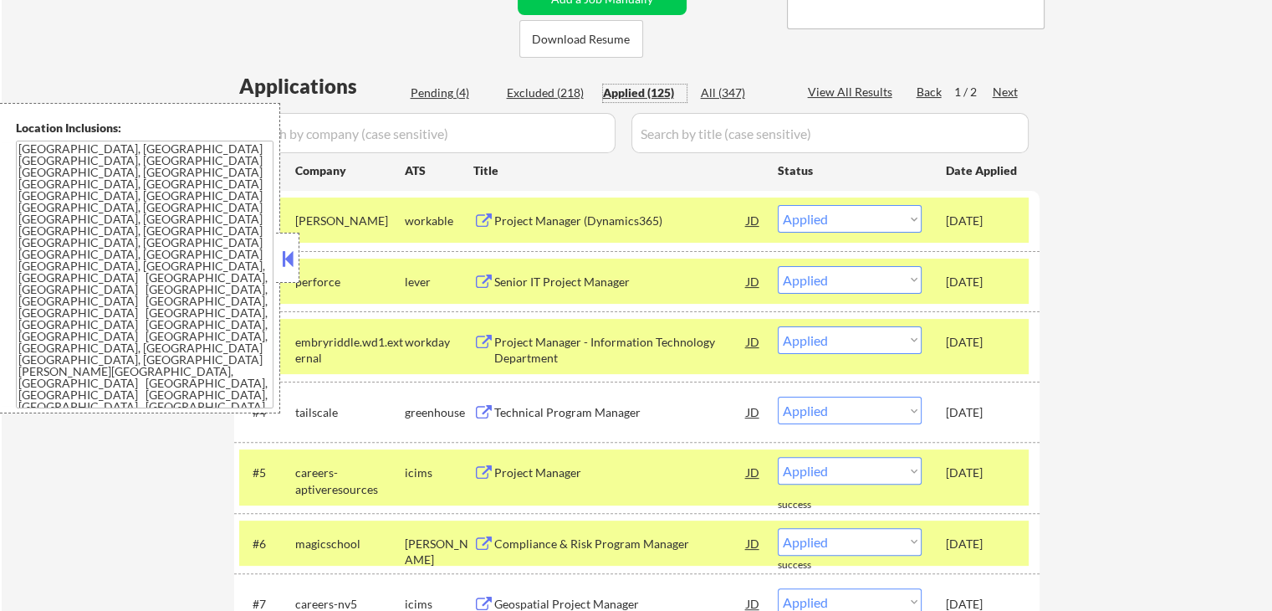
scroll to position [418, 0]
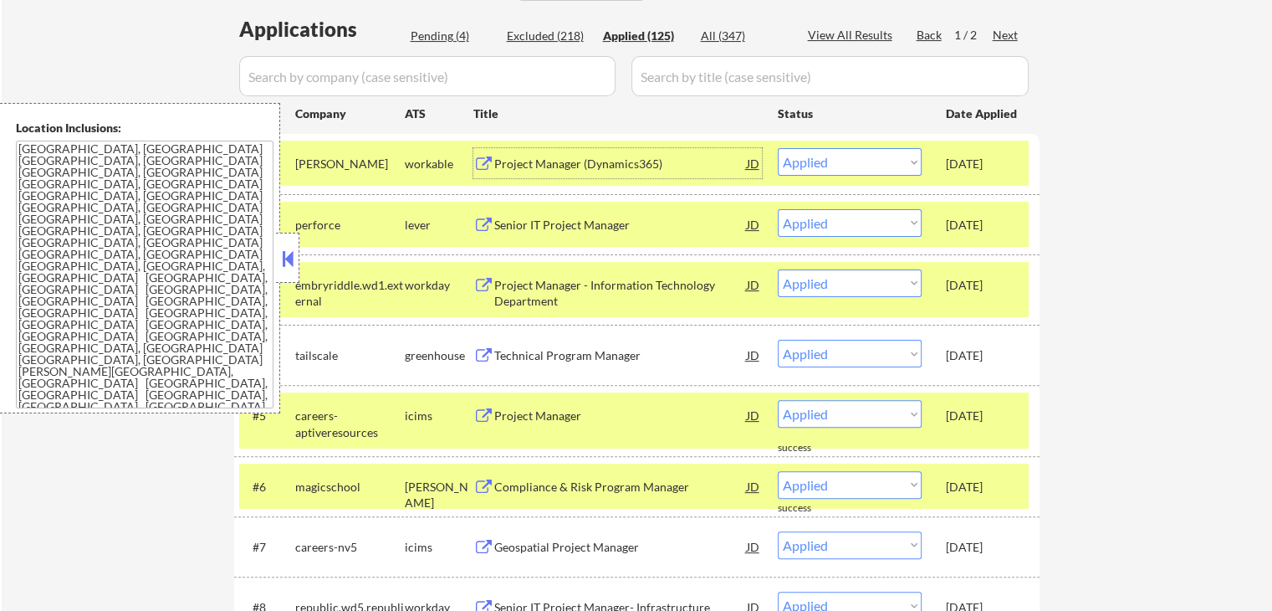
click at [559, 163] on div "Project Manager (Dynamics365)" at bounding box center [620, 164] width 253 height 17
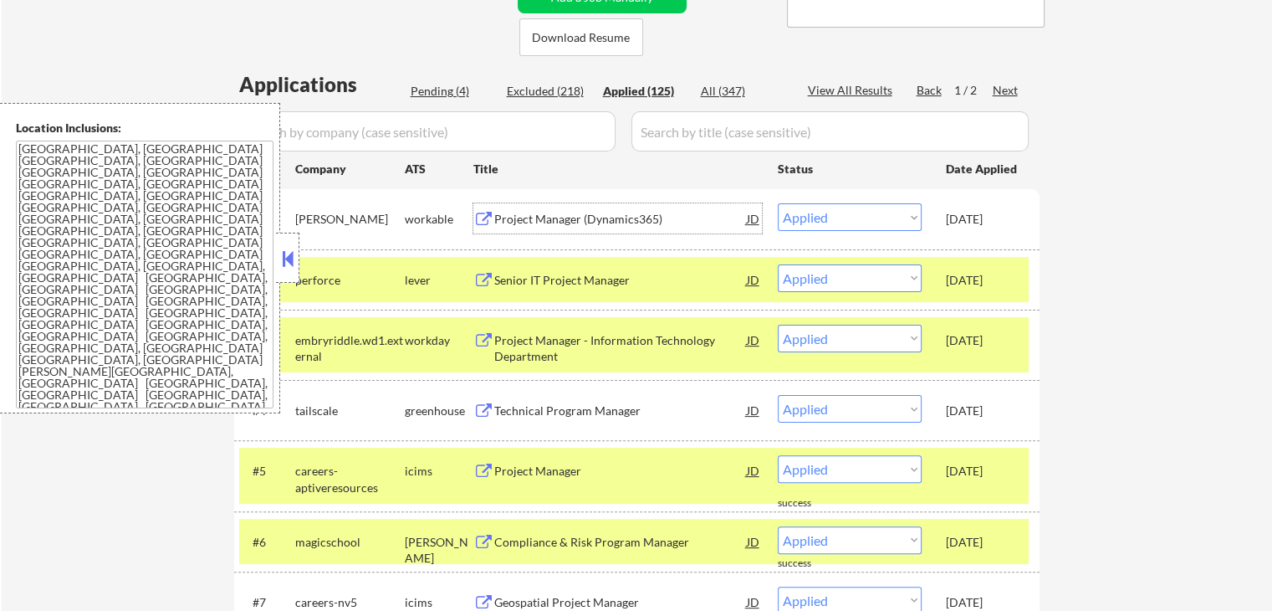
scroll to position [335, 0]
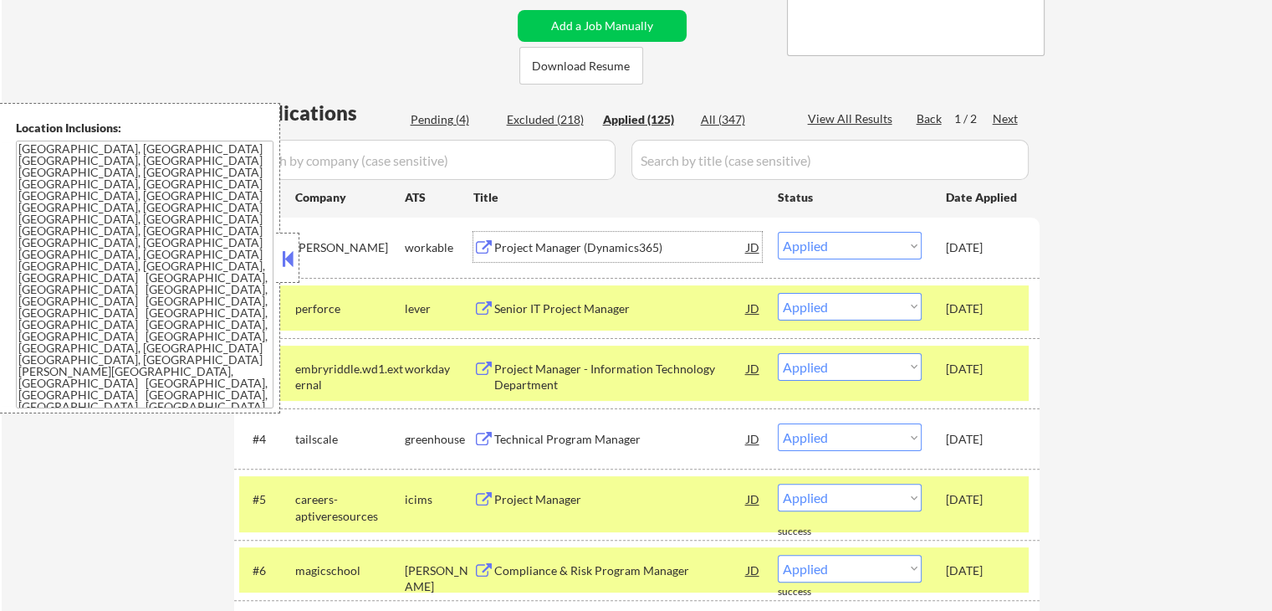
click at [445, 125] on div "Pending (4)" at bounding box center [453, 119] width 84 height 17
select select ""pending""
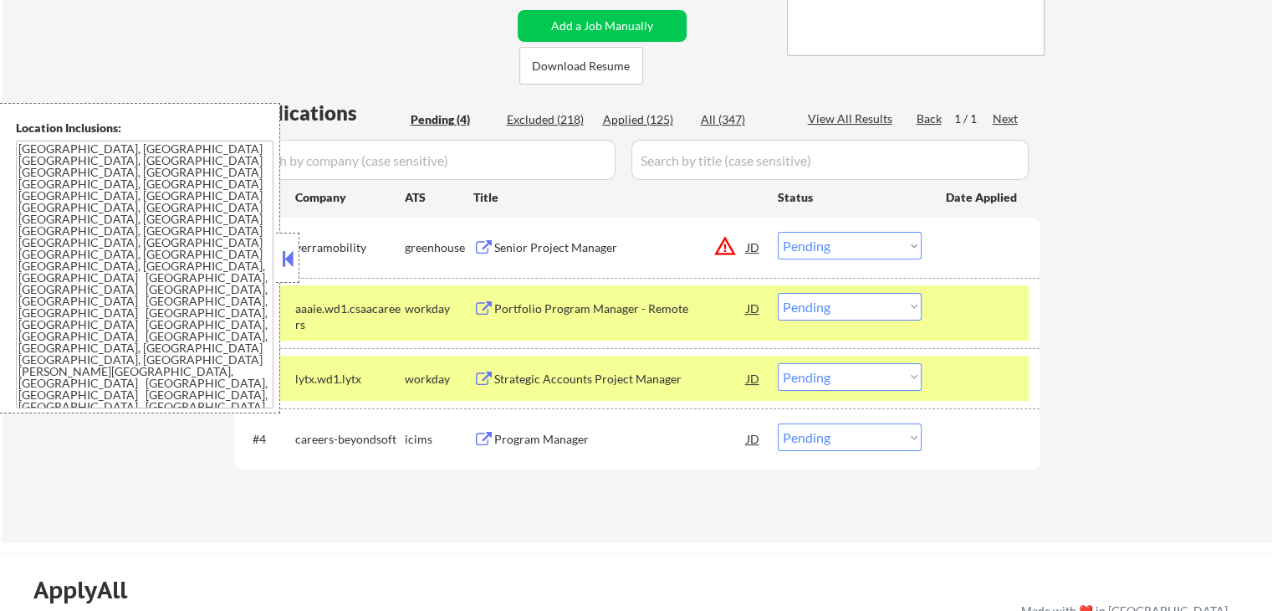
click at [848, 250] on select "Choose an option... Pending Applied Excluded (Questions) Excluded (Expired) Exc…" at bounding box center [850, 246] width 144 height 28
click at [778, 232] on select "Choose an option... Pending Applied Excluded (Questions) Excluded (Expired) Exc…" at bounding box center [850, 246] width 144 height 28
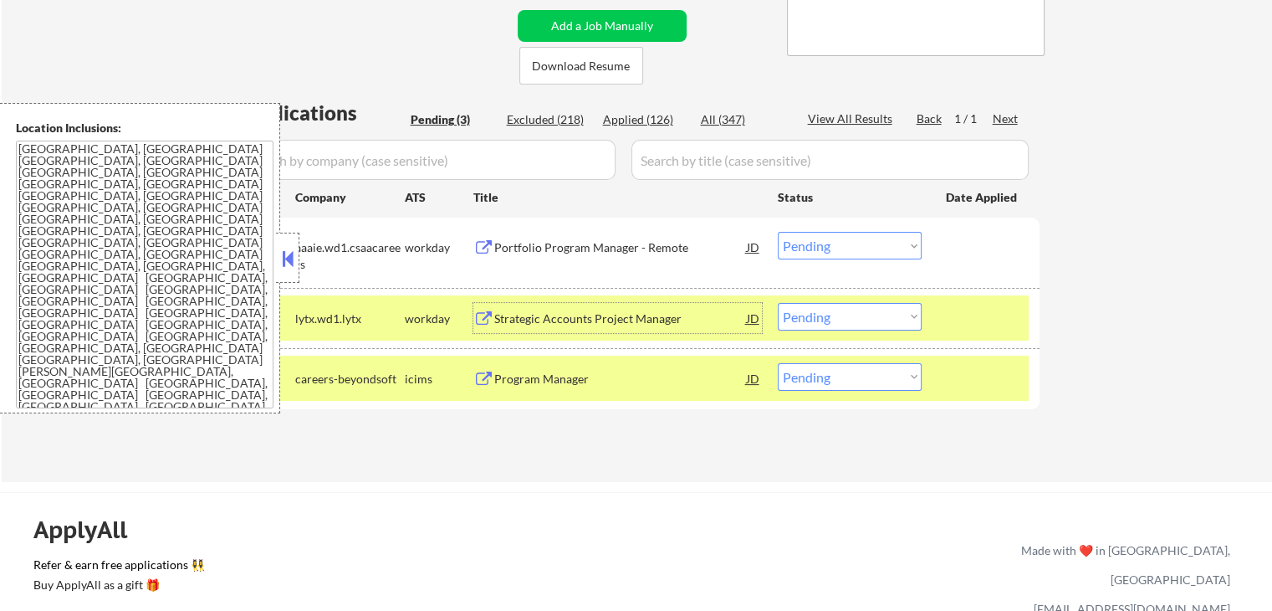
click at [505, 315] on div "Strategic Accounts Project Manager" at bounding box center [620, 318] width 253 height 17
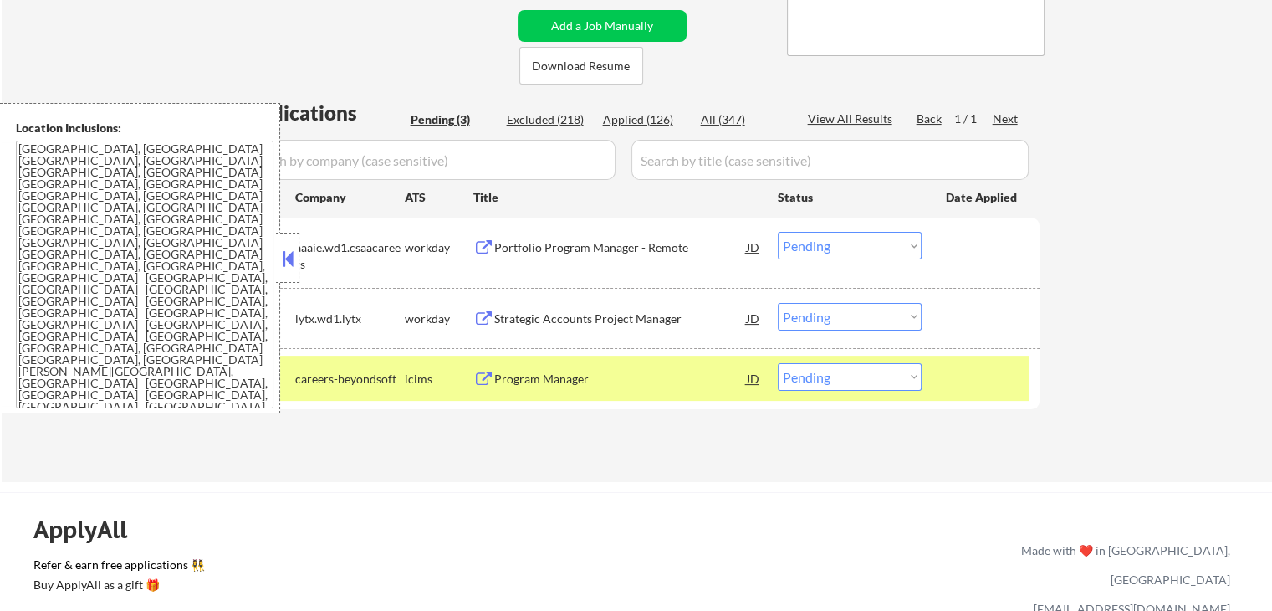
click at [525, 237] on div "Portfolio Program Manager - Remote" at bounding box center [620, 247] width 253 height 30
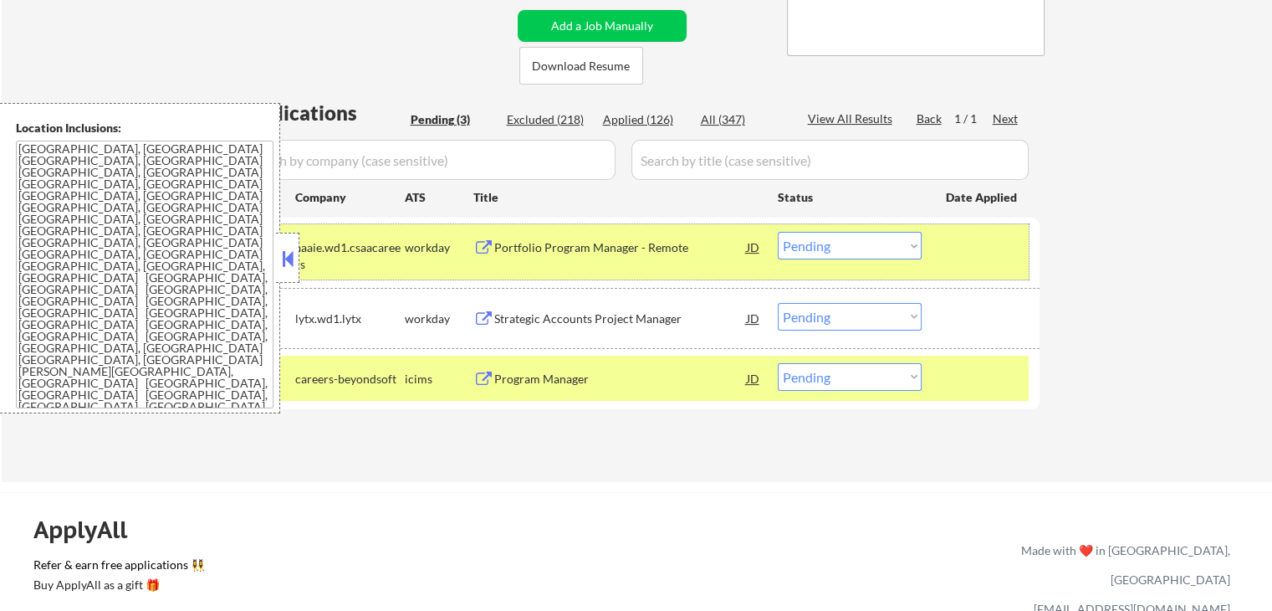
click at [300, 262] on div "aaaie.wd1.csaacareers" at bounding box center [350, 255] width 110 height 33
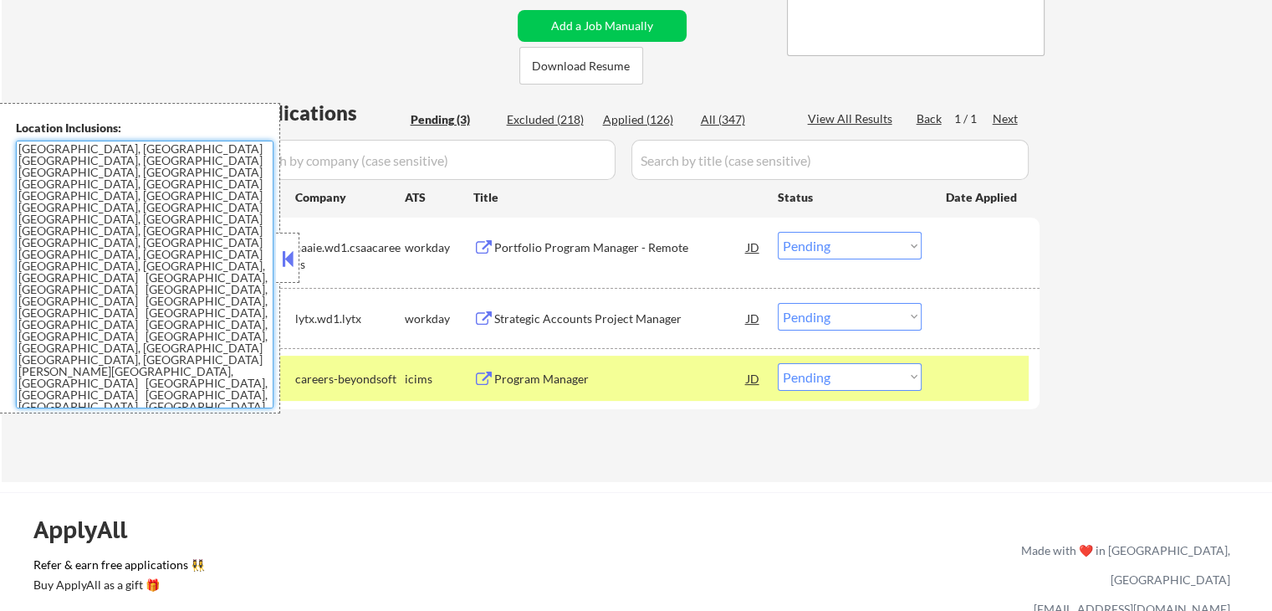
click at [269, 265] on textarea "[GEOGRAPHIC_DATA], [GEOGRAPHIC_DATA] [GEOGRAPHIC_DATA], [GEOGRAPHIC_DATA] [GEOG…" at bounding box center [145, 275] width 258 height 268
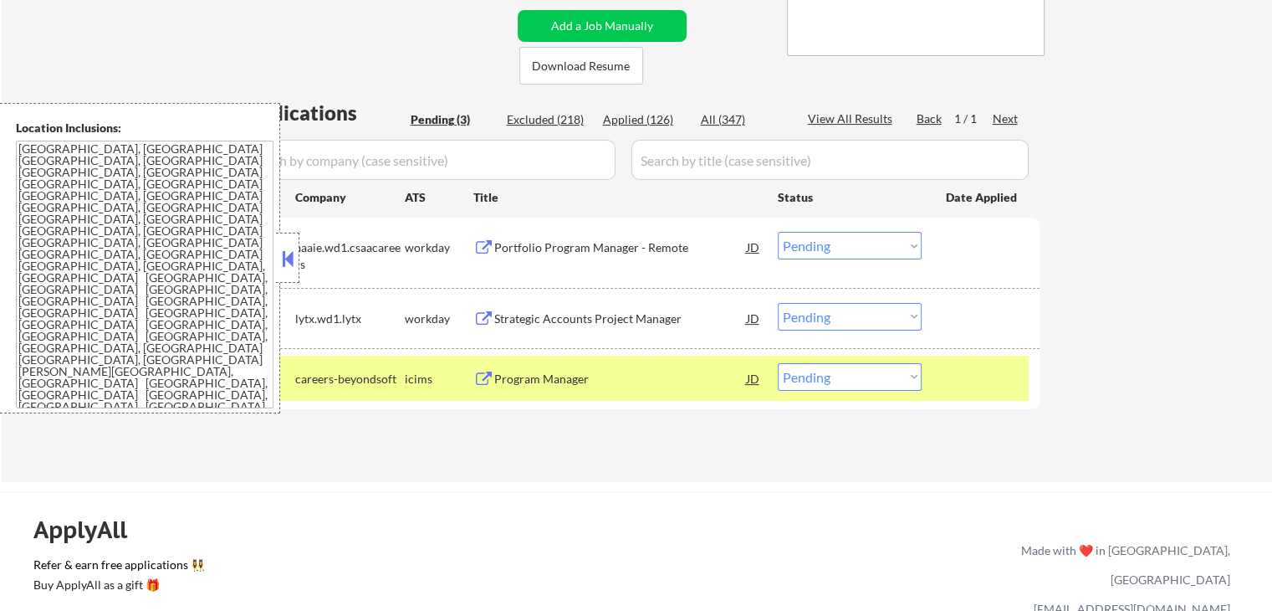
click at [292, 270] on button at bounding box center [288, 258] width 18 height 25
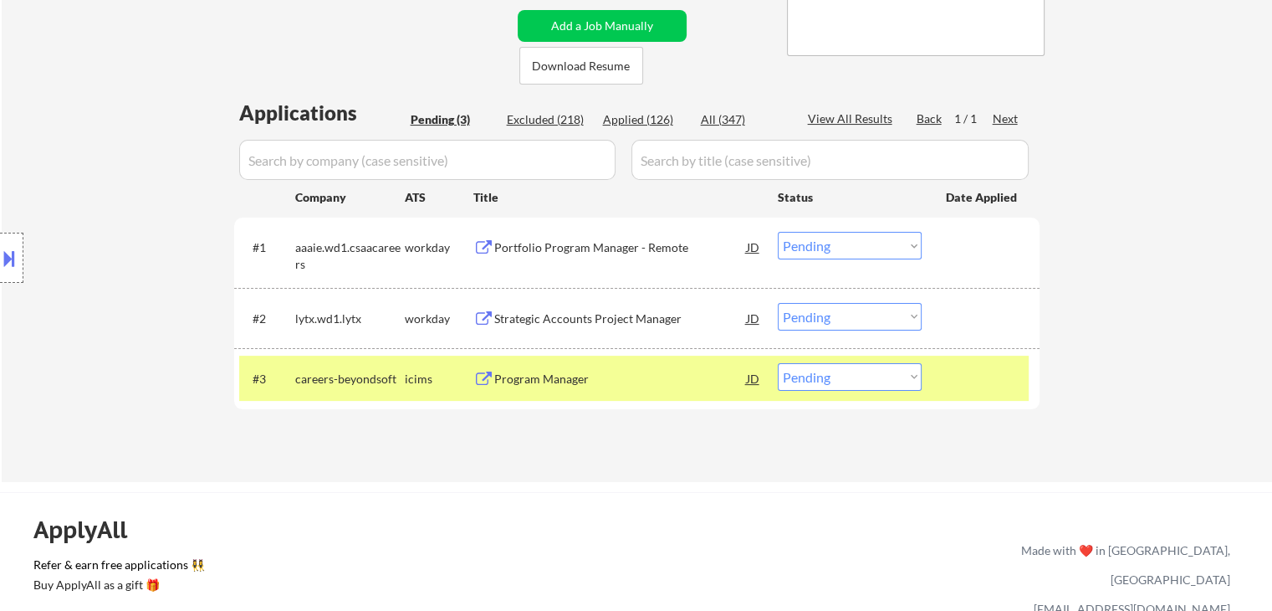
click at [964, 386] on div at bounding box center [983, 378] width 74 height 30
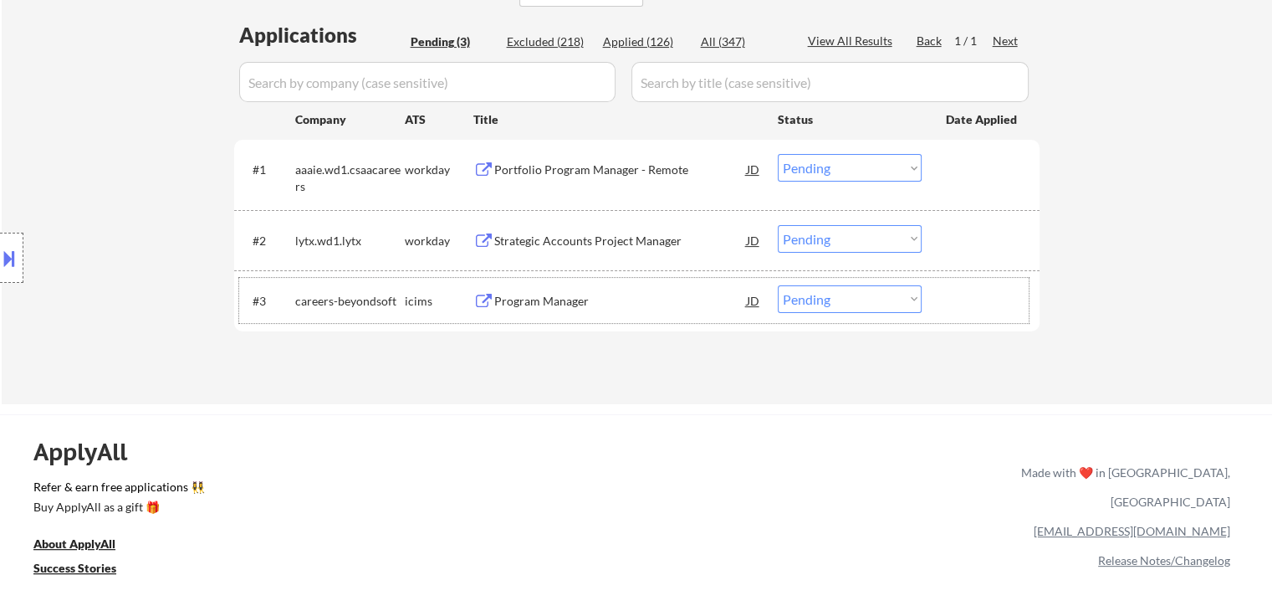
scroll to position [418, 0]
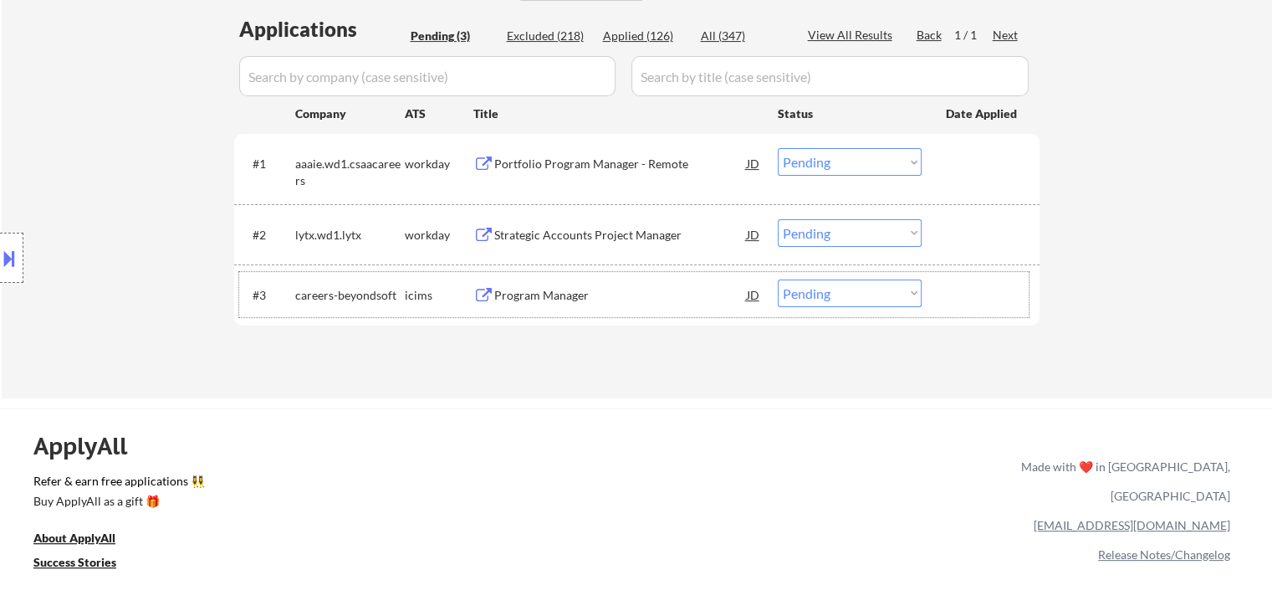
click at [827, 158] on select "Choose an option... Pending Applied Excluded (Questions) Excluded (Expired) Exc…" at bounding box center [850, 162] width 144 height 28
click at [778, 148] on select "Choose an option... Pending Applied Excluded (Questions) Excluded (Expired) Exc…" at bounding box center [850, 162] width 144 height 28
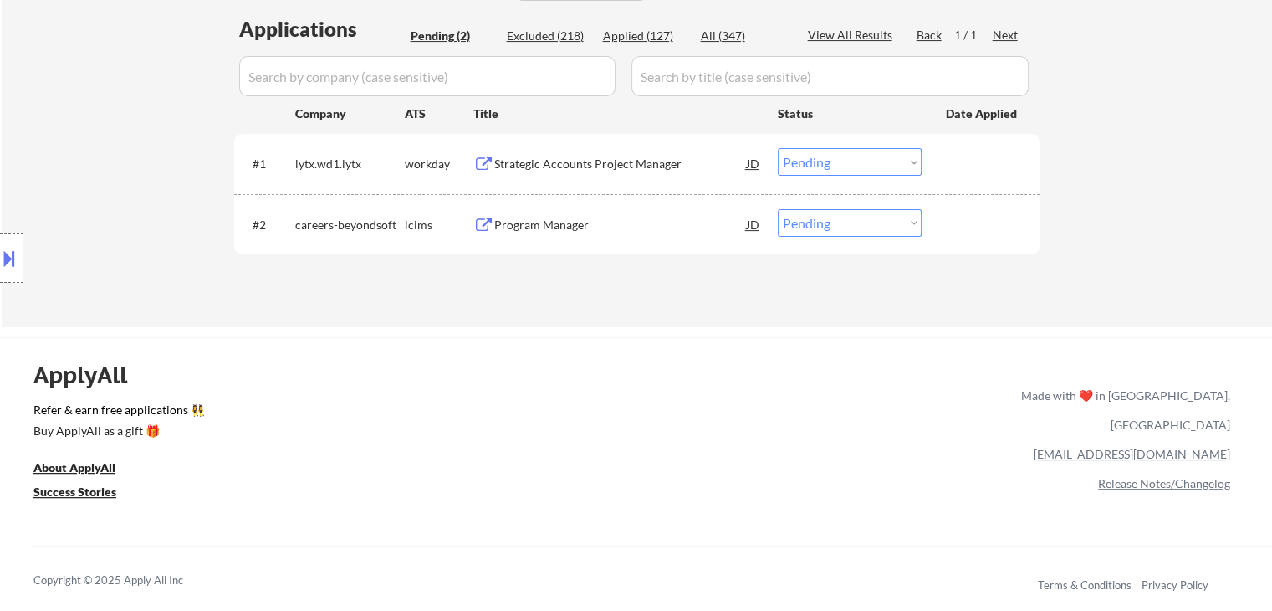
click at [827, 167] on select "Choose an option... Pending Applied Excluded (Questions) Excluded (Expired) Exc…" at bounding box center [850, 162] width 144 height 28
click at [778, 148] on select "Choose an option... Pending Applied Excluded (Questions) Excluded (Expired) Exc…" at bounding box center [850, 162] width 144 height 28
select select ""pending""
